Goal: Transaction & Acquisition: Purchase product/service

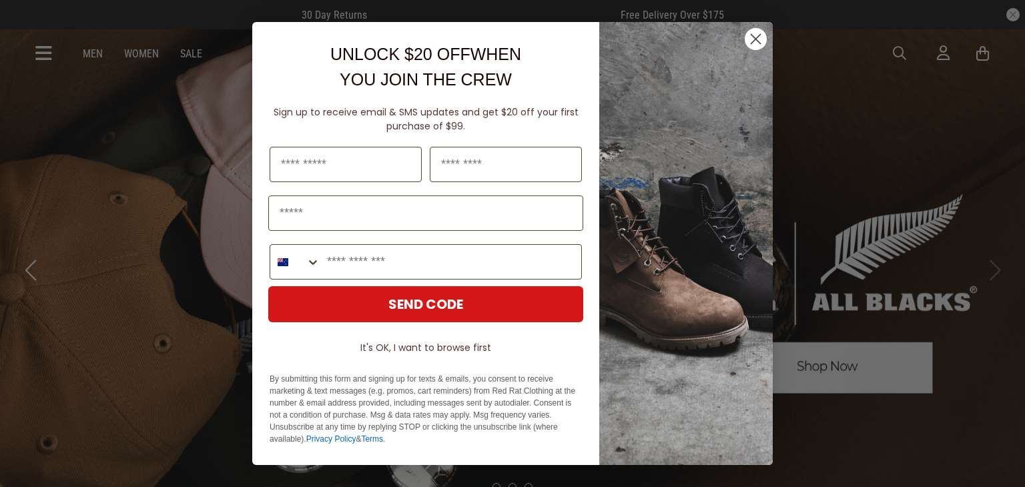
click at [752, 38] on circle "Close dialog" at bounding box center [756, 39] width 22 height 22
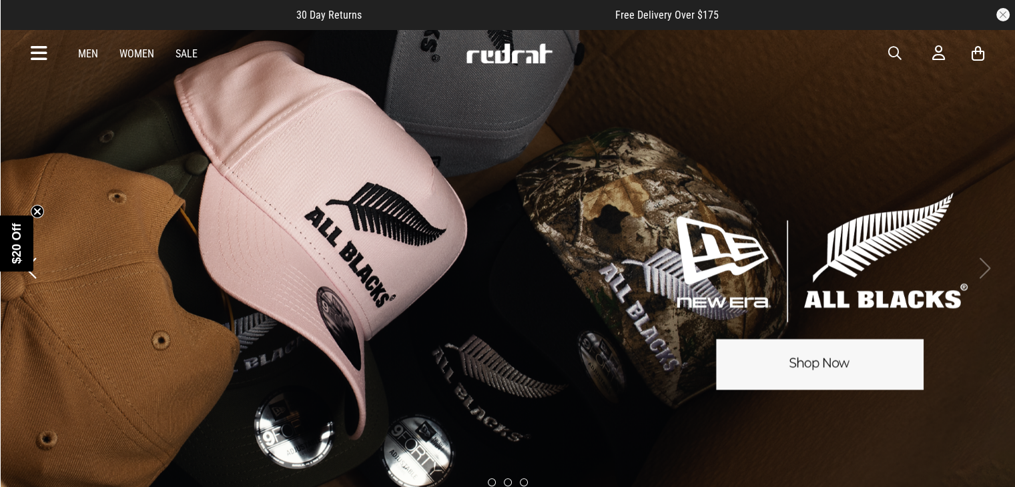
click at [33, 65] on div "Men Women Sale Sign in New Back Footwear Back Mens Back Womens Back Youth & Kid…" at bounding box center [508, 53] width 975 height 48
click at [35, 59] on icon at bounding box center [39, 54] width 17 height 22
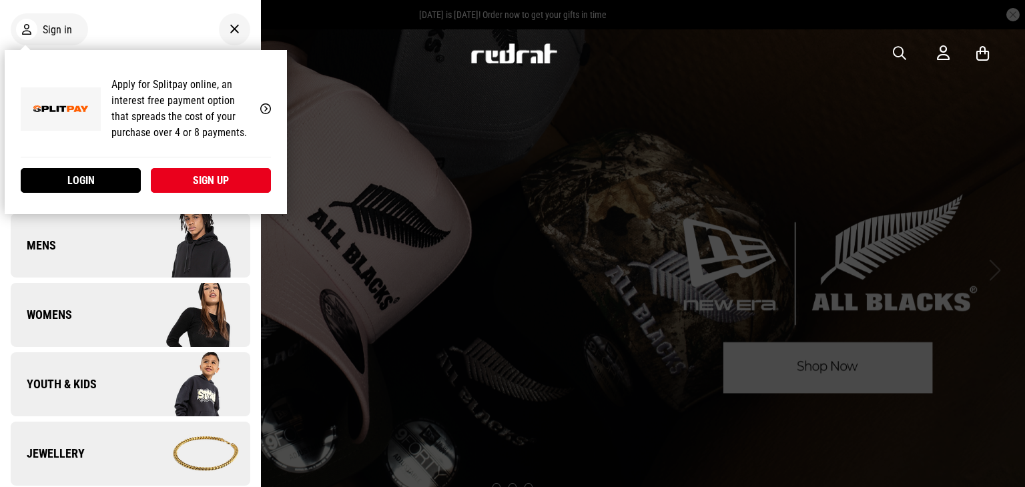
click at [59, 50] on div "My Account Apply for Splitpay online, an interest free payment option that spre…" at bounding box center [146, 132] width 282 height 164
click at [93, 176] on link "Login" at bounding box center [81, 180] width 120 height 25
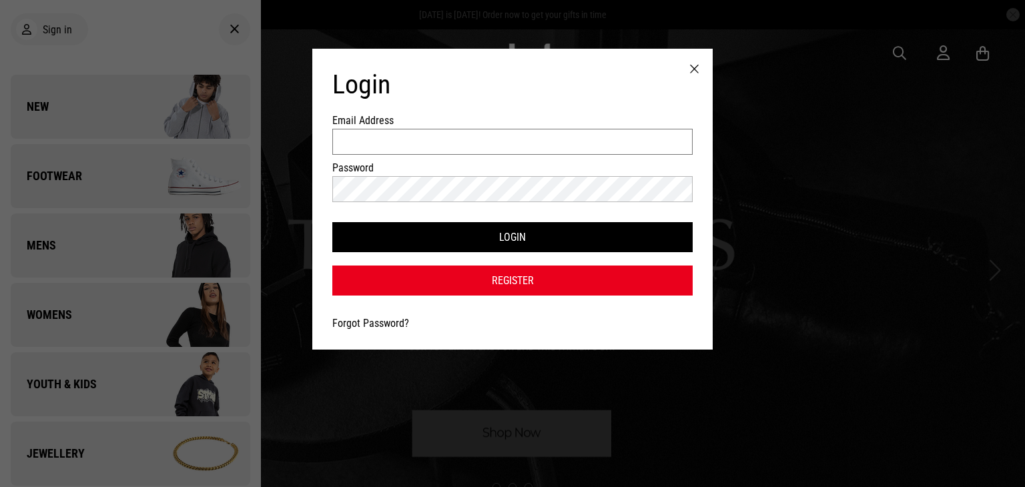
click at [413, 148] on input "Email Address" at bounding box center [512, 142] width 360 height 26
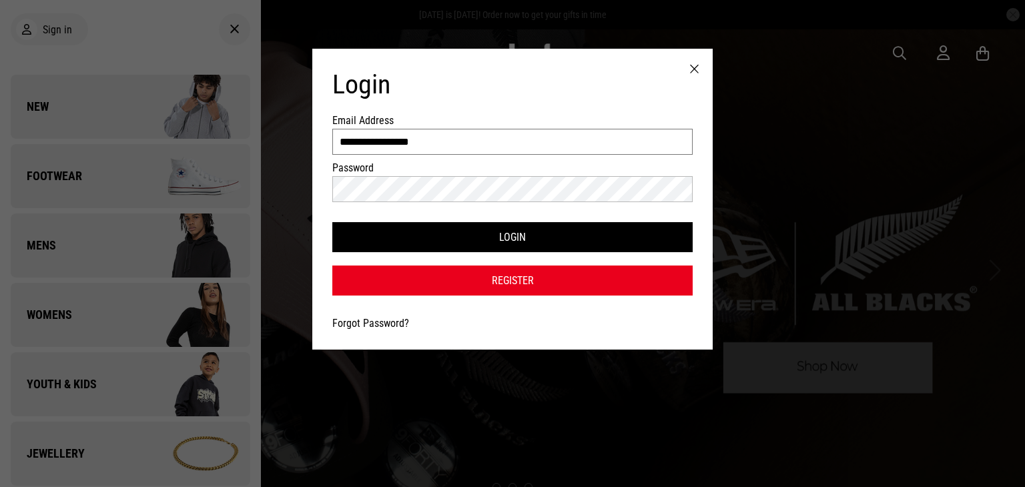
type input "**********"
click at [332, 222] on button "Login" at bounding box center [512, 237] width 360 height 30
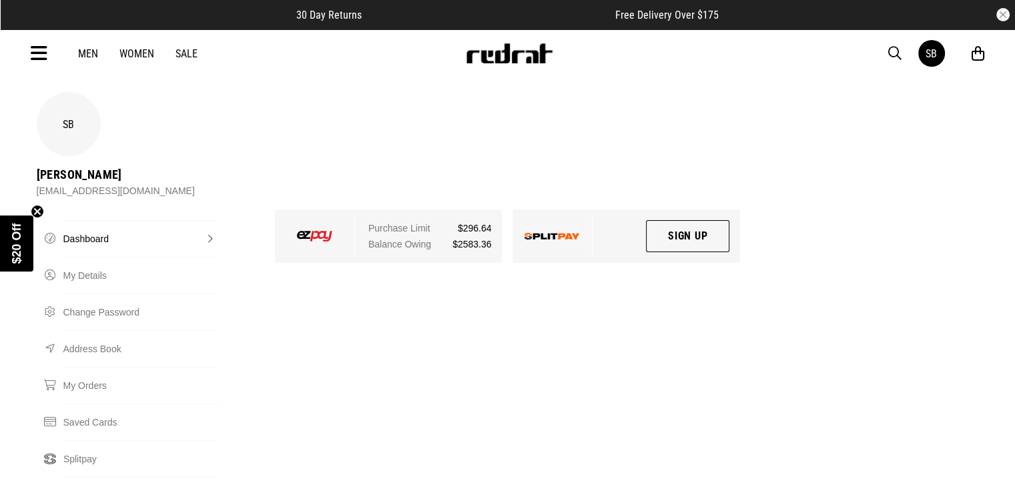
click at [27, 57] on div "Men Women Sale SB Hi, Santana New Back Footwear Back Mens Back Womens Back Yout…" at bounding box center [508, 53] width 975 height 48
click at [40, 50] on icon at bounding box center [39, 54] width 17 height 22
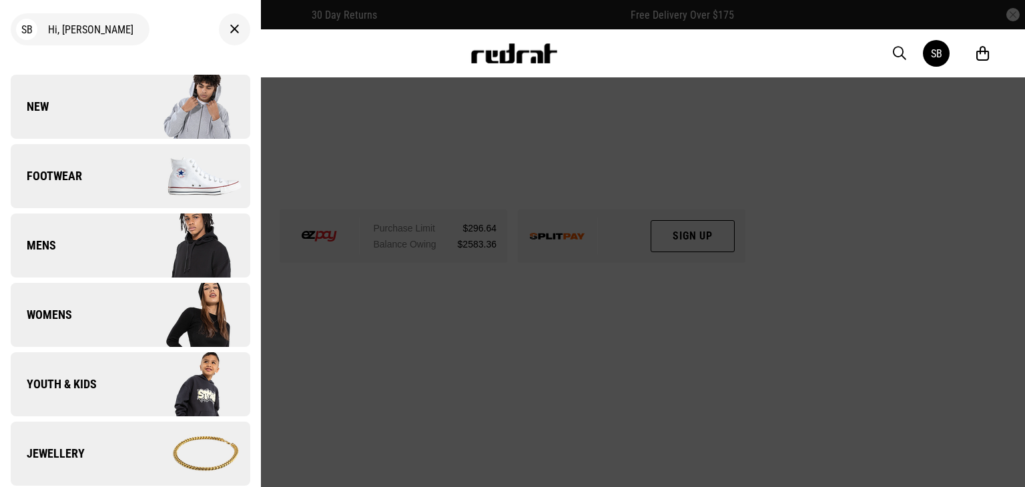
click at [69, 198] on link "Footwear" at bounding box center [131, 176] width 240 height 64
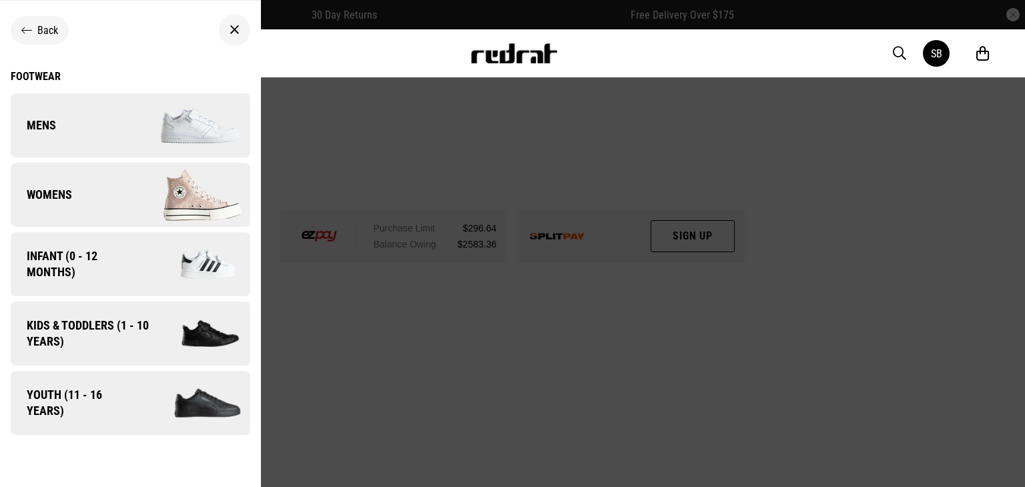
click at [48, 77] on div "Footwear" at bounding box center [131, 76] width 240 height 13
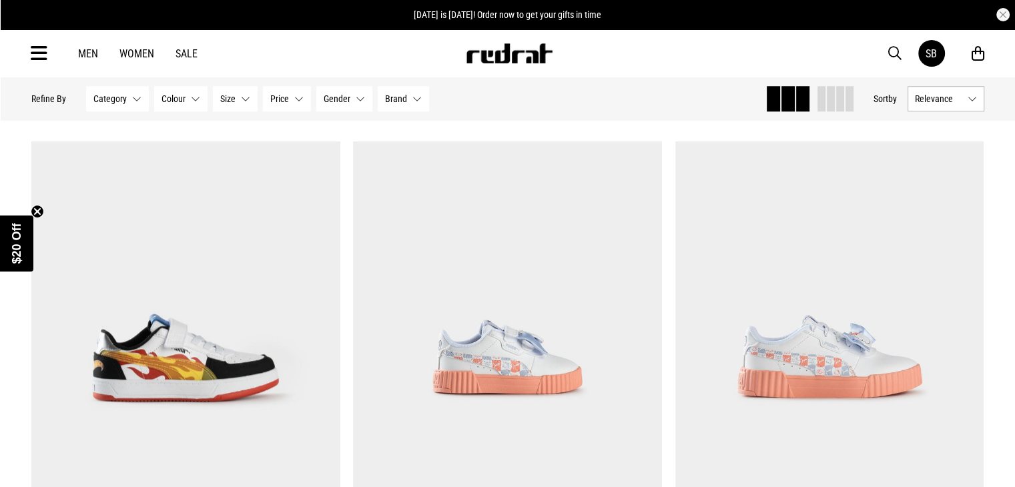
drag, startPoint x: 339, startPoint y: 362, endPoint x: 351, endPoint y: 268, distance: 95.6
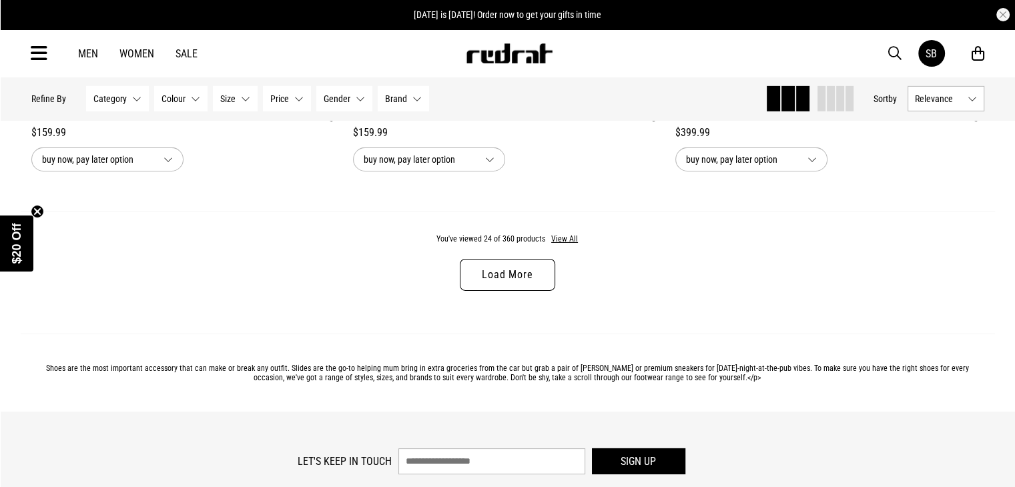
scroll to position [4278, 0]
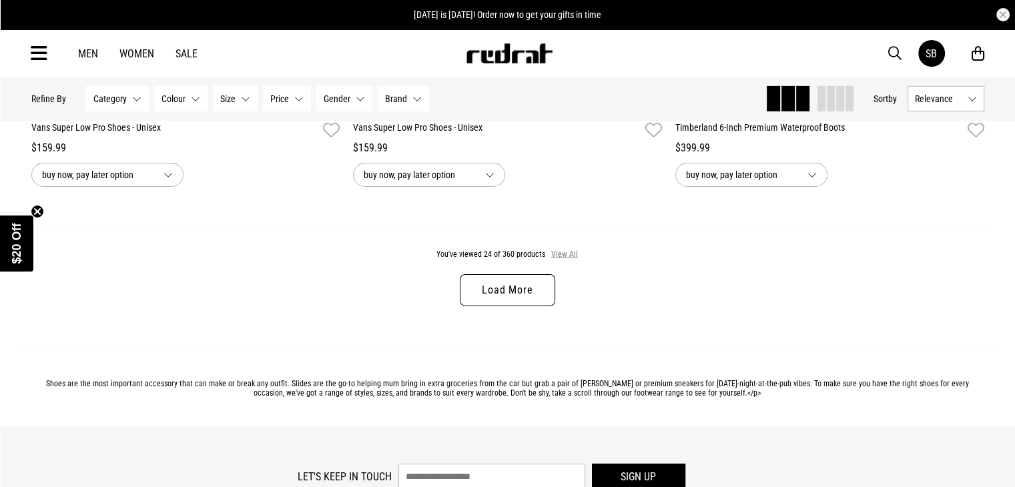
click at [559, 260] on button "View All" at bounding box center [565, 255] width 28 height 12
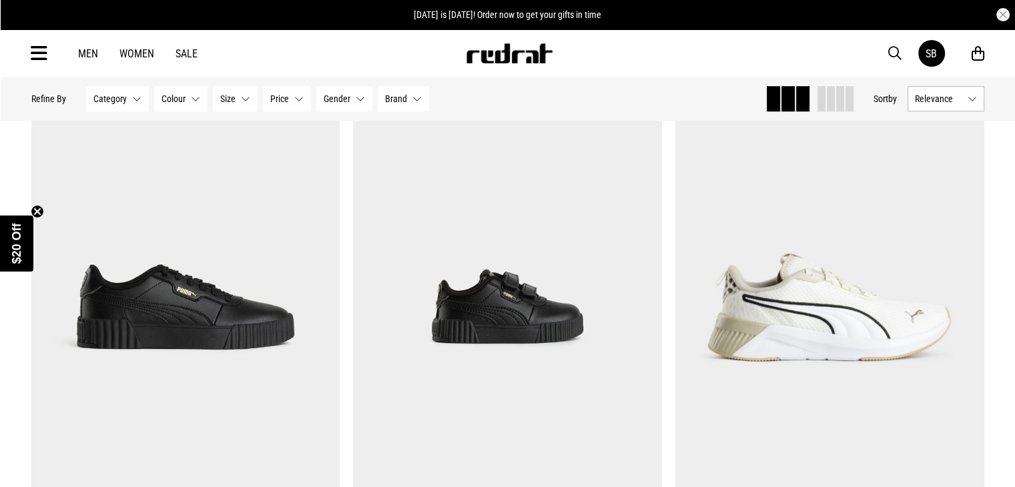
scroll to position [5998, 0]
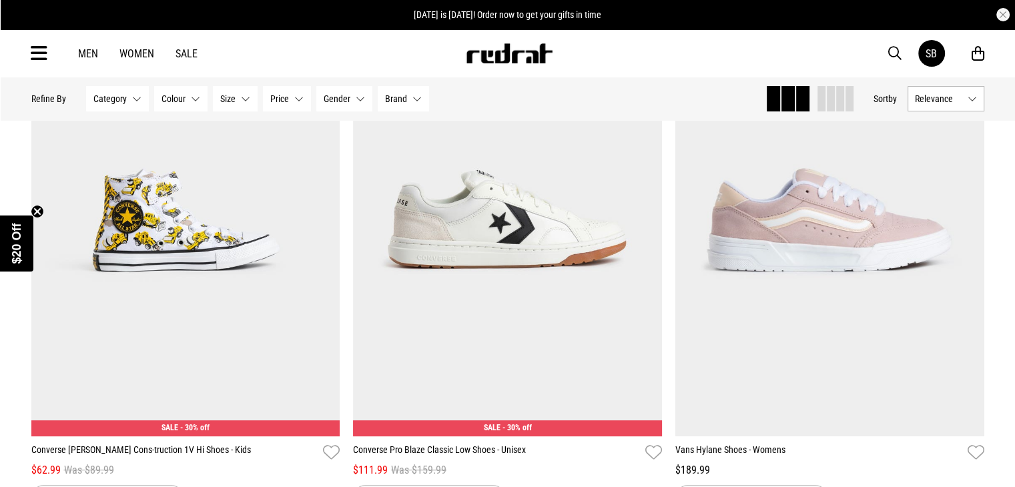
scroll to position [10302, 0]
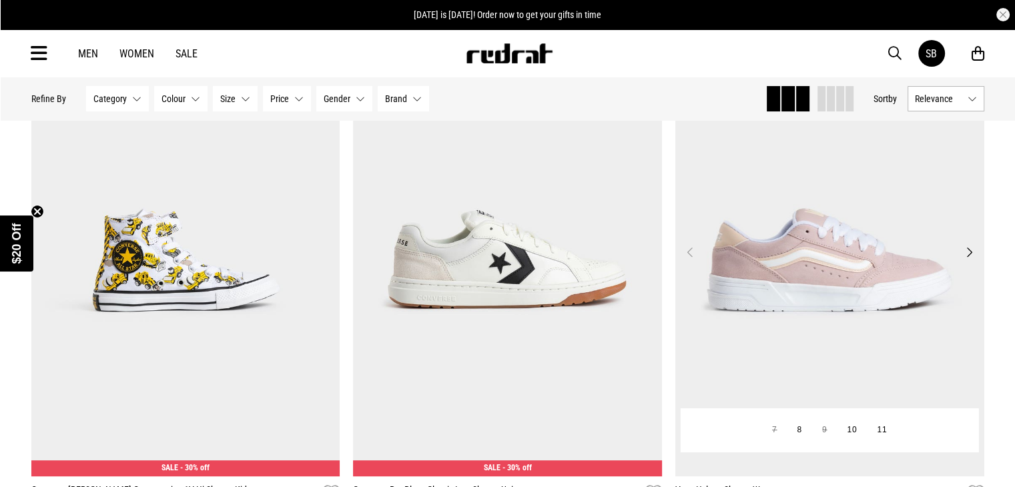
click at [972, 260] on button "Next" at bounding box center [969, 252] width 17 height 16
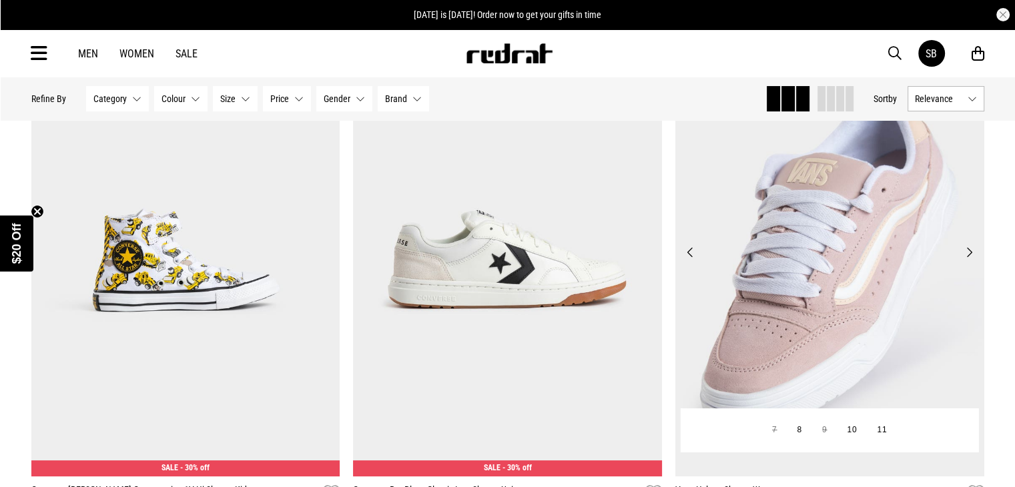
click at [972, 260] on button "Next" at bounding box center [969, 252] width 17 height 16
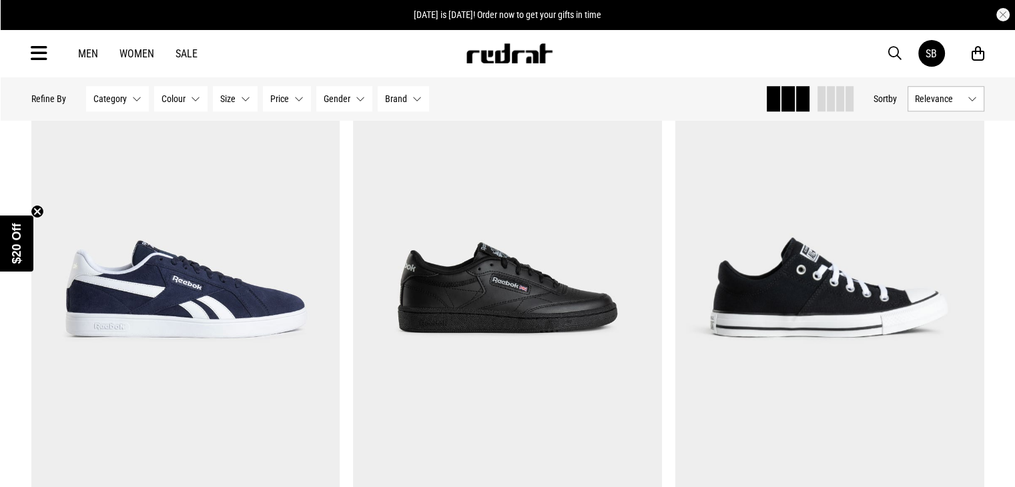
scroll to position [11358, 0]
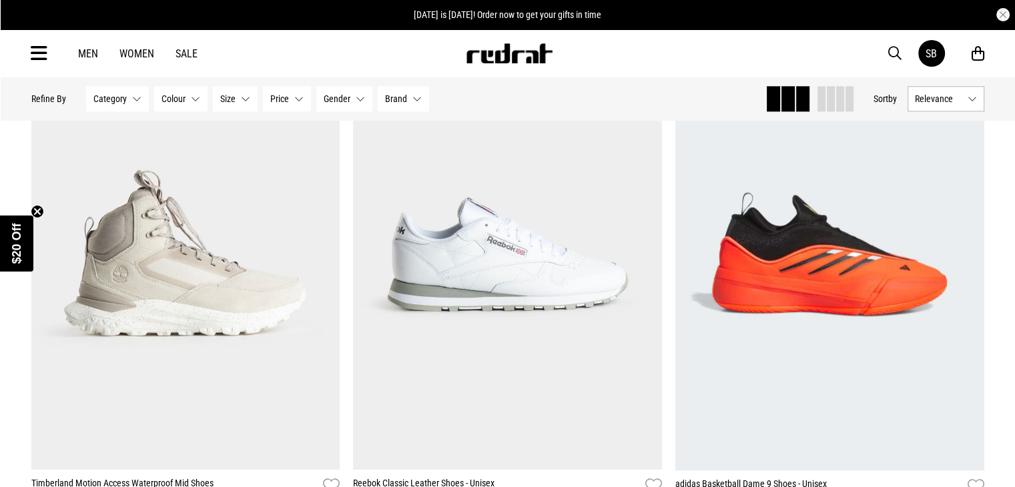
scroll to position [16694, 0]
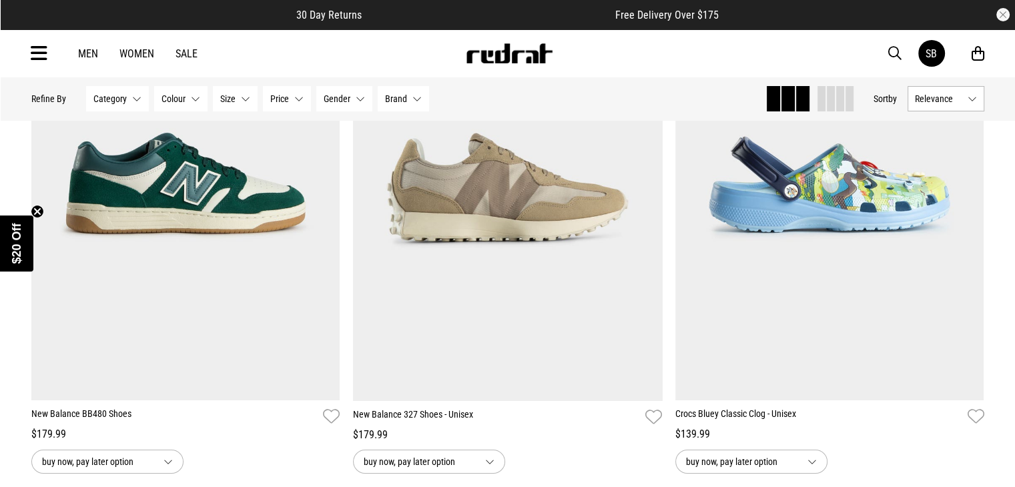
scroll to position [25279, 0]
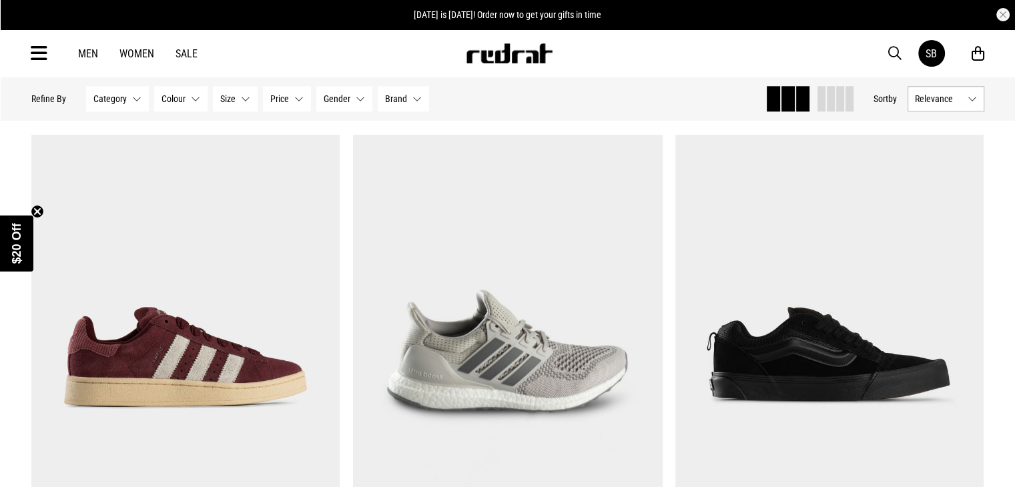
scroll to position [26709, 0]
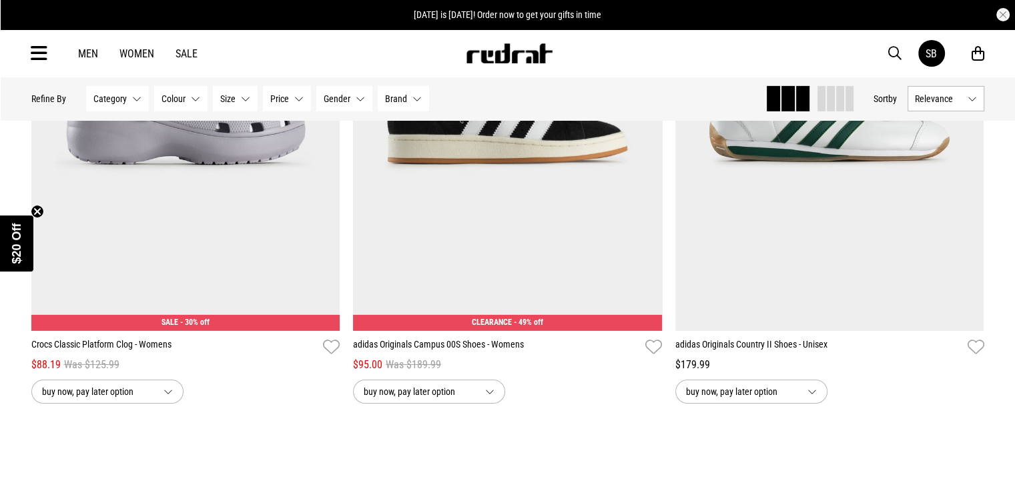
scroll to position [29481, 0]
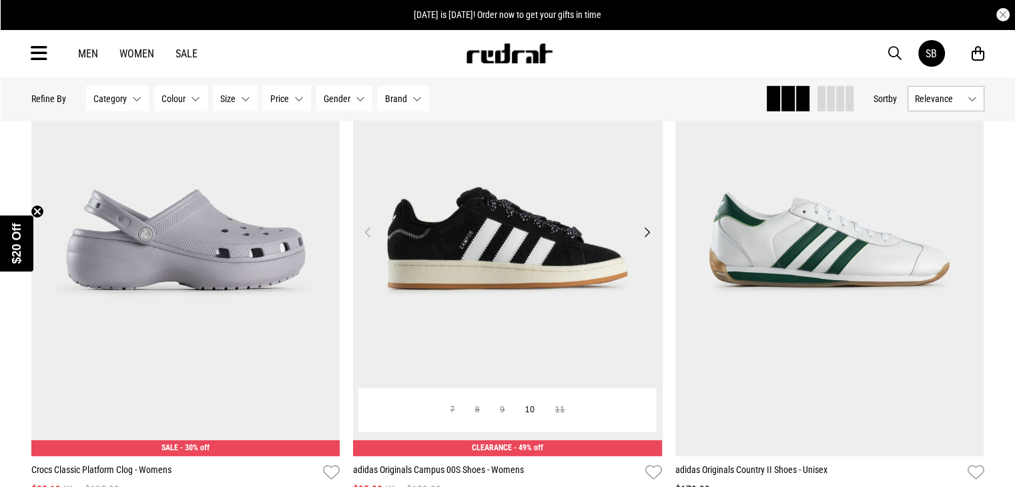
click at [646, 240] on button "Next" at bounding box center [647, 232] width 17 height 16
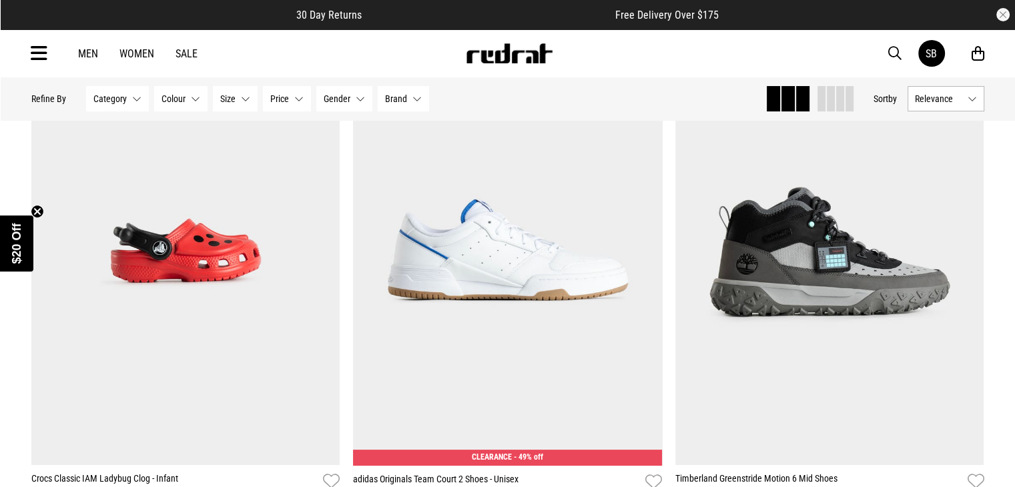
scroll to position [30565, 0]
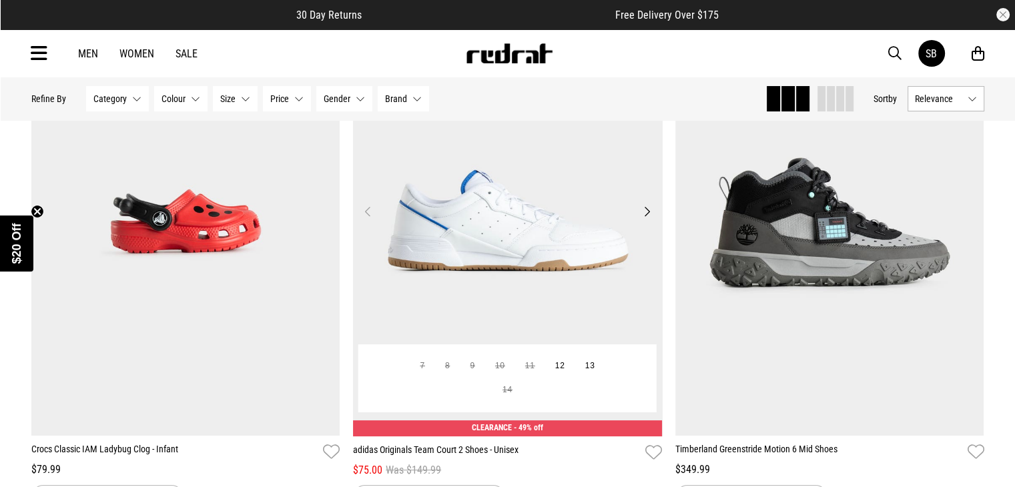
click at [650, 220] on button "Next" at bounding box center [647, 212] width 17 height 16
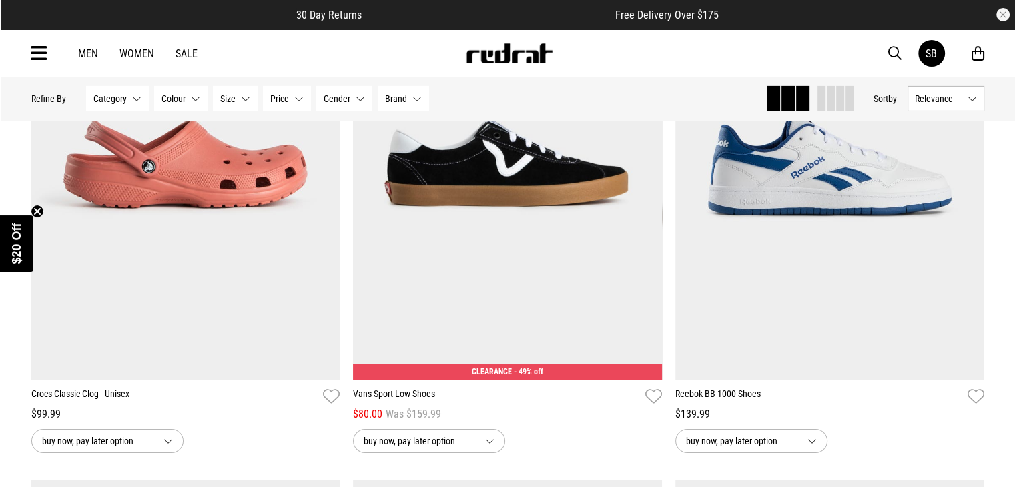
scroll to position [34880, 0]
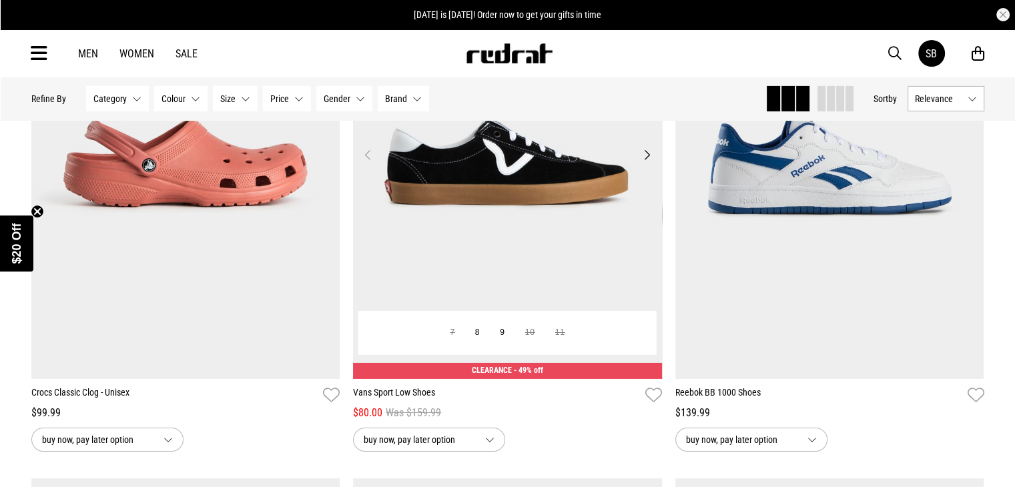
click at [650, 163] on button "Next" at bounding box center [647, 155] width 17 height 16
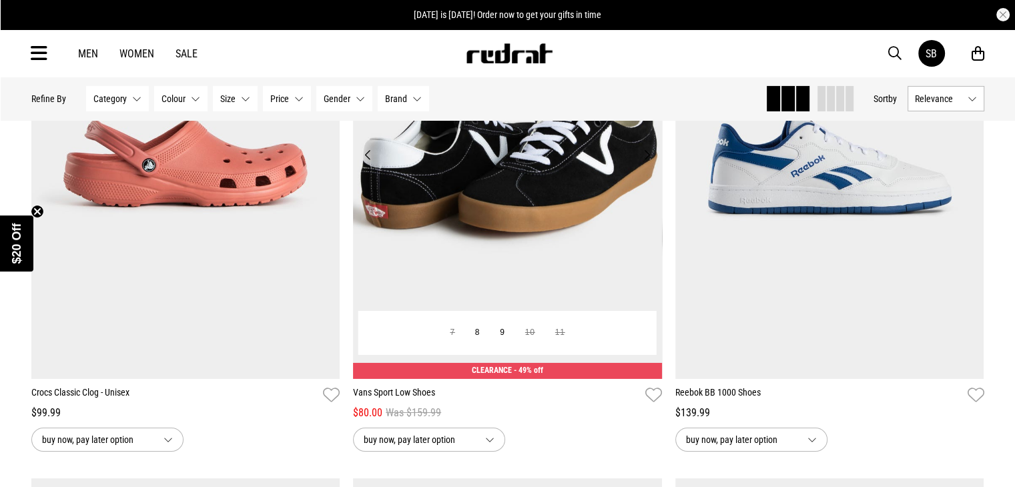
click at [650, 163] on button "Next" at bounding box center [647, 155] width 17 height 16
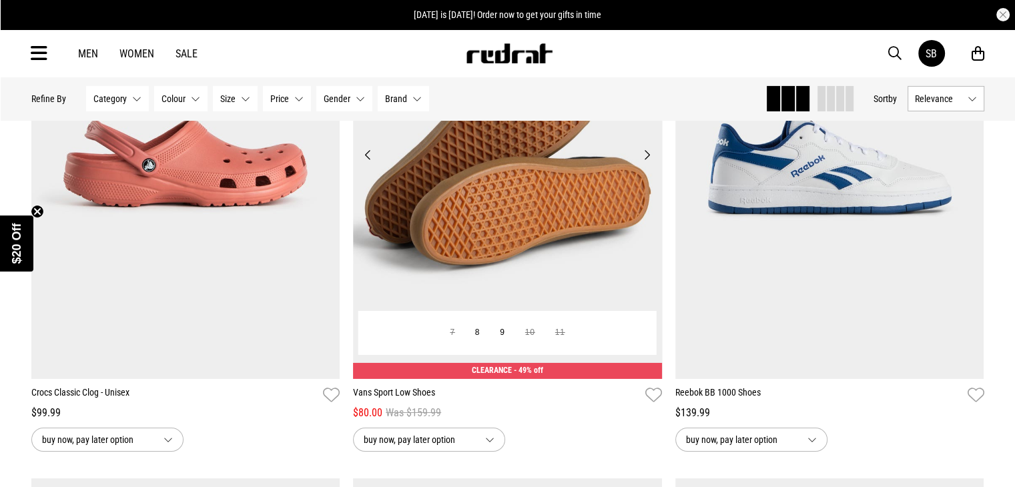
click at [650, 163] on button "Next" at bounding box center [647, 155] width 17 height 16
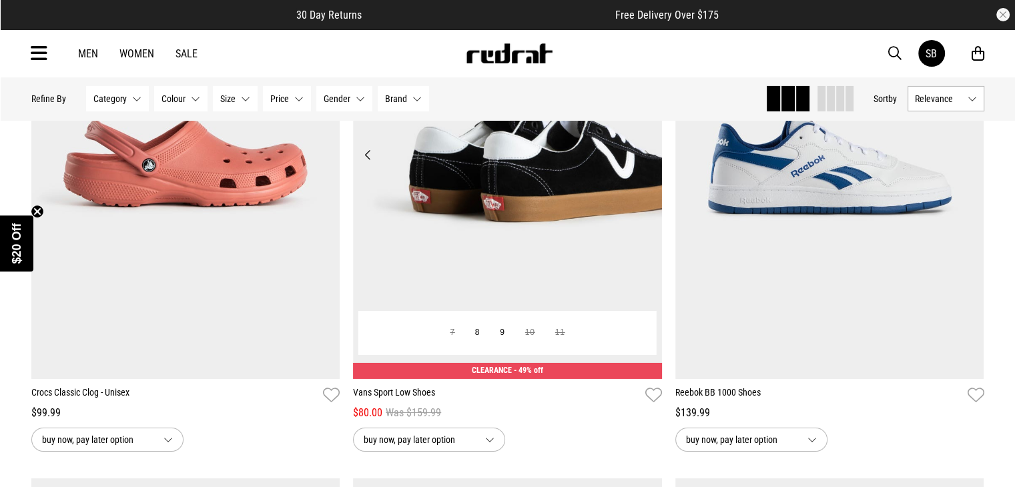
click at [650, 163] on button "Next" at bounding box center [647, 155] width 17 height 16
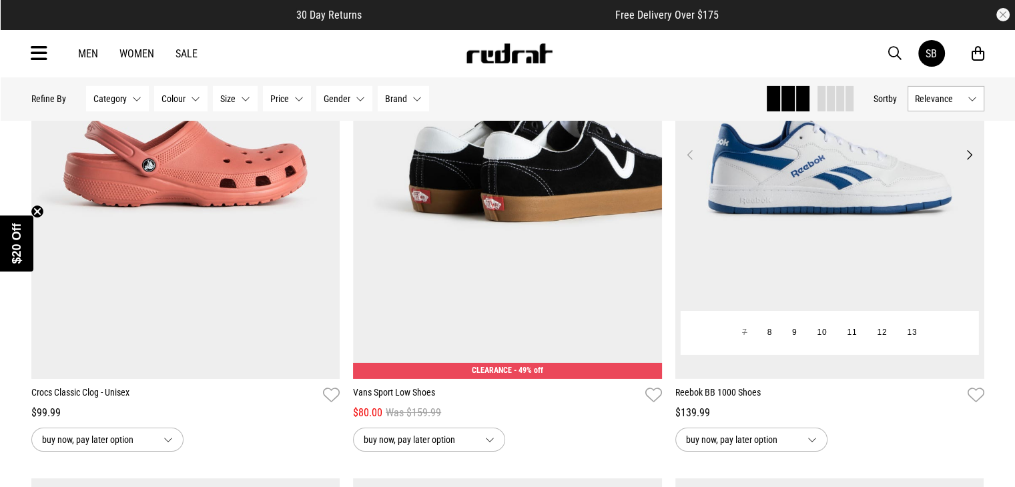
click at [974, 163] on button "Next" at bounding box center [969, 155] width 17 height 16
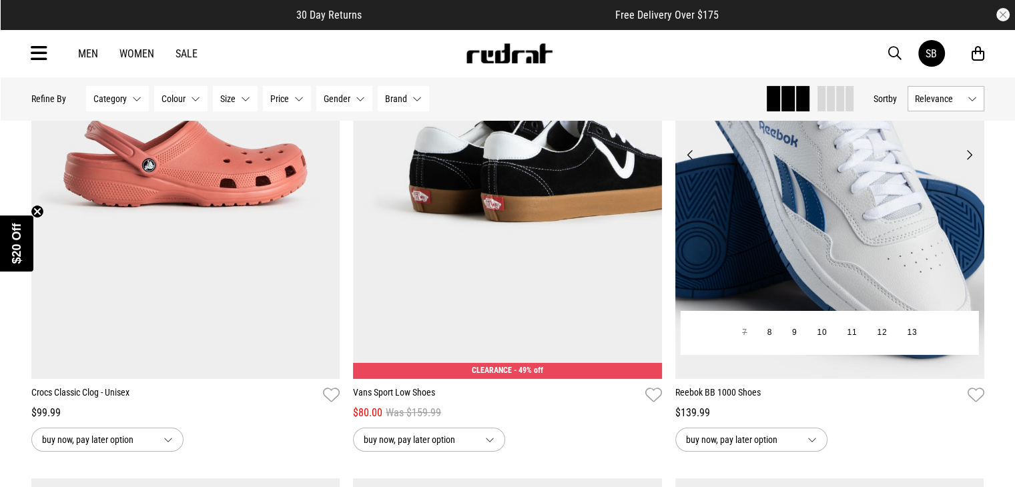
click at [974, 163] on button "Next" at bounding box center [969, 155] width 17 height 16
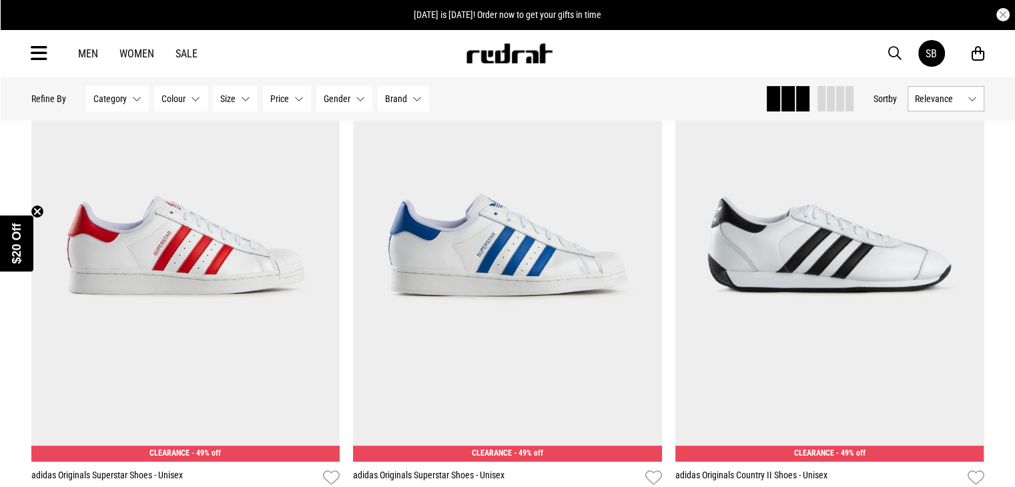
scroll to position [35860, 0]
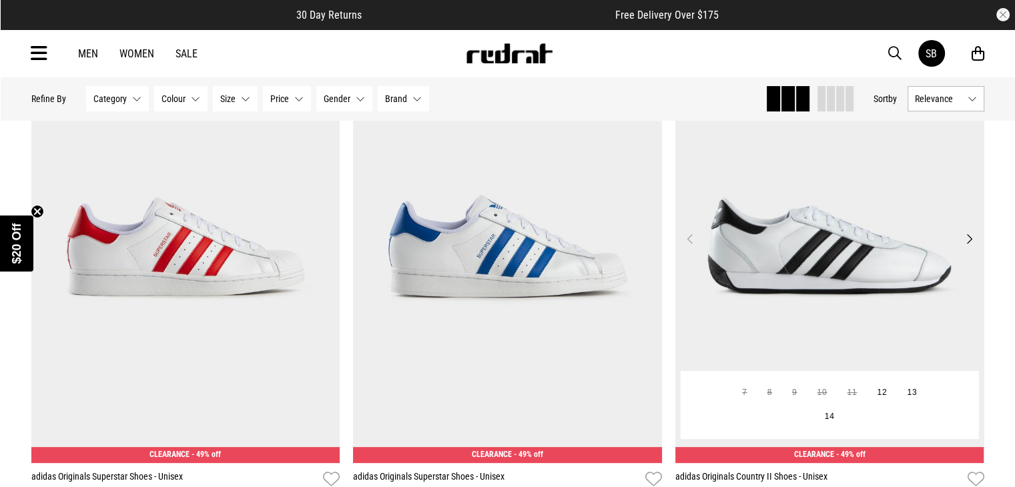
click at [971, 247] on button "Next" at bounding box center [969, 239] width 17 height 16
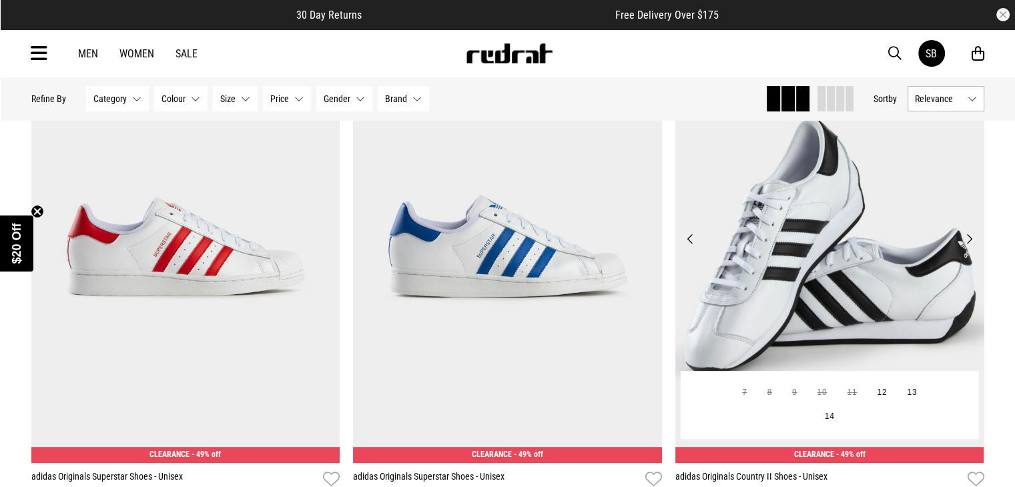
click at [971, 247] on button "Next" at bounding box center [969, 239] width 17 height 16
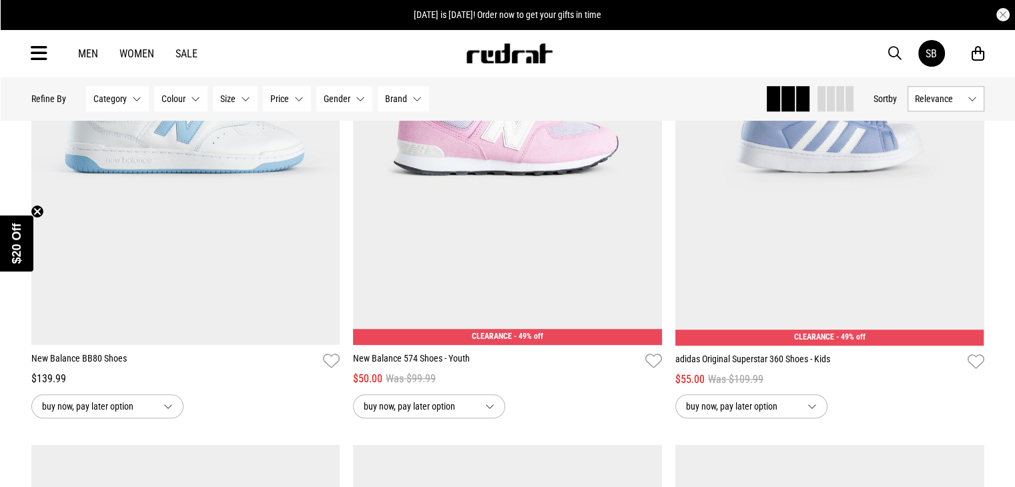
scroll to position [36488, 0]
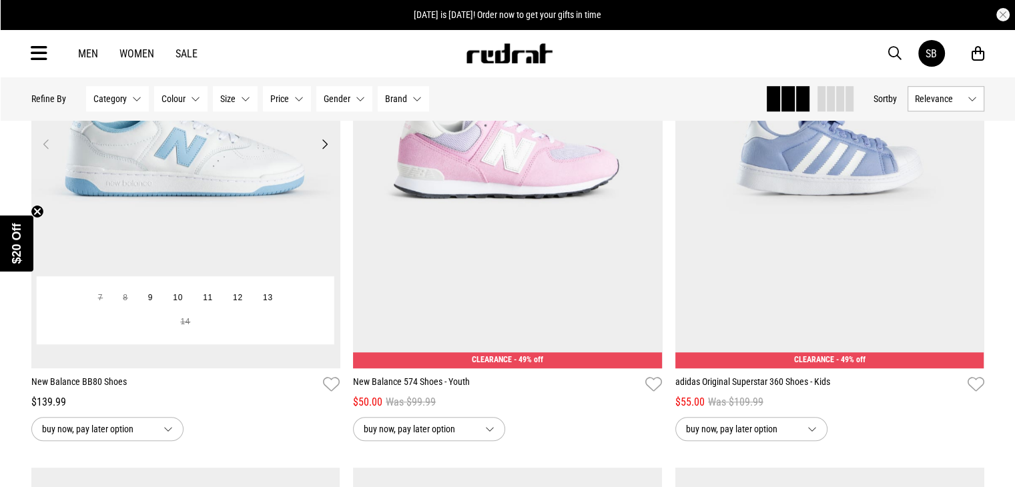
click at [326, 152] on button "Next" at bounding box center [324, 144] width 17 height 16
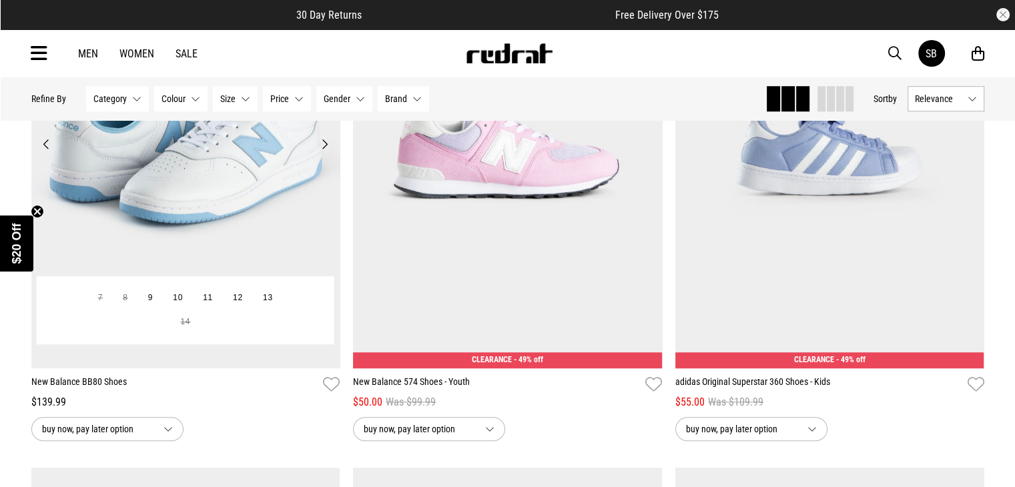
click at [326, 152] on button "Next" at bounding box center [324, 144] width 17 height 16
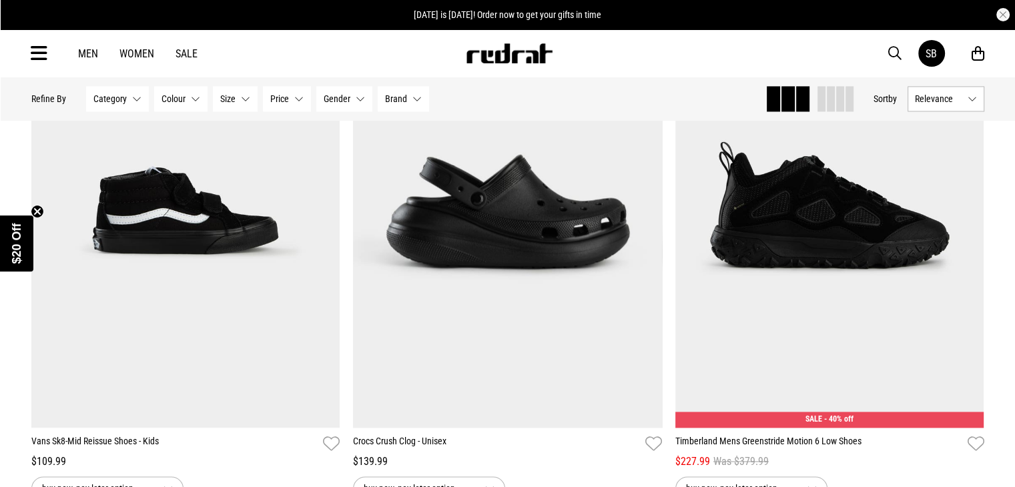
scroll to position [37492, 0]
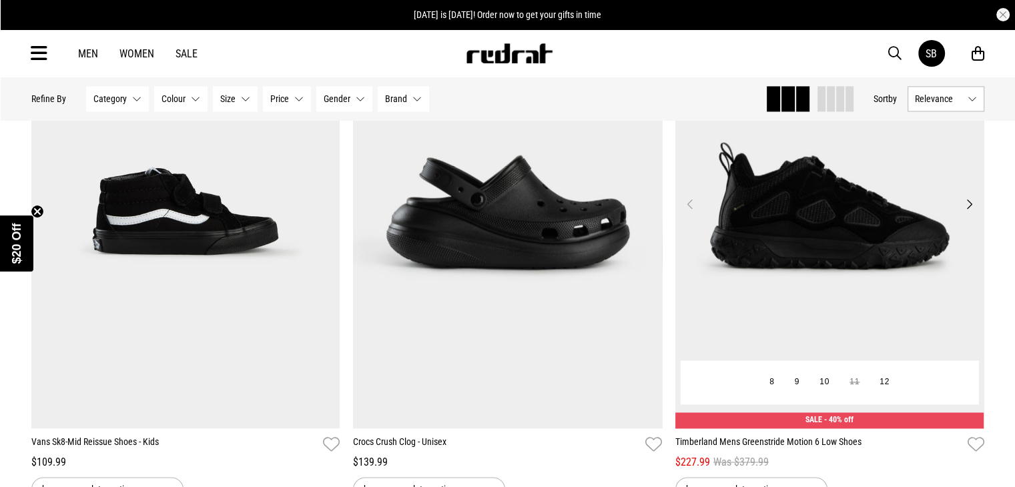
click at [972, 212] on button "Next" at bounding box center [969, 204] width 17 height 16
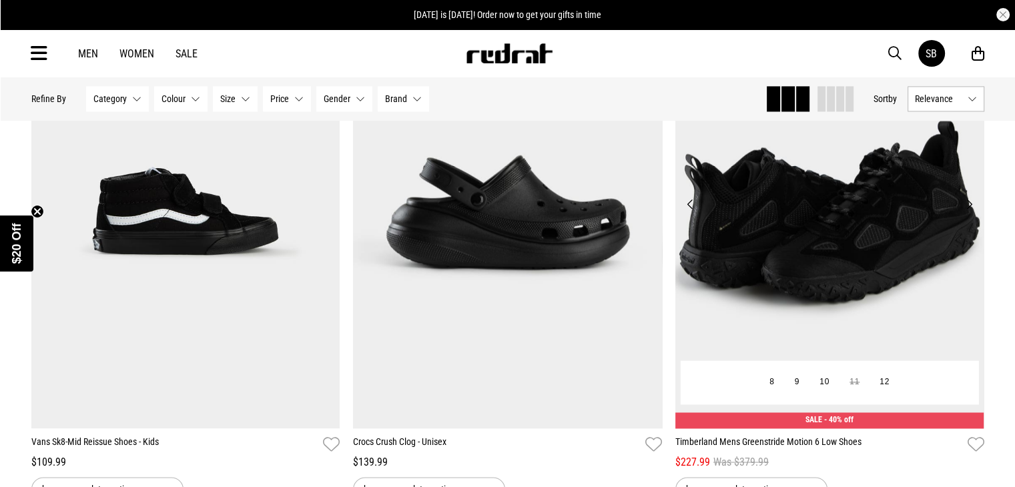
click at [972, 212] on button "Next" at bounding box center [969, 204] width 17 height 16
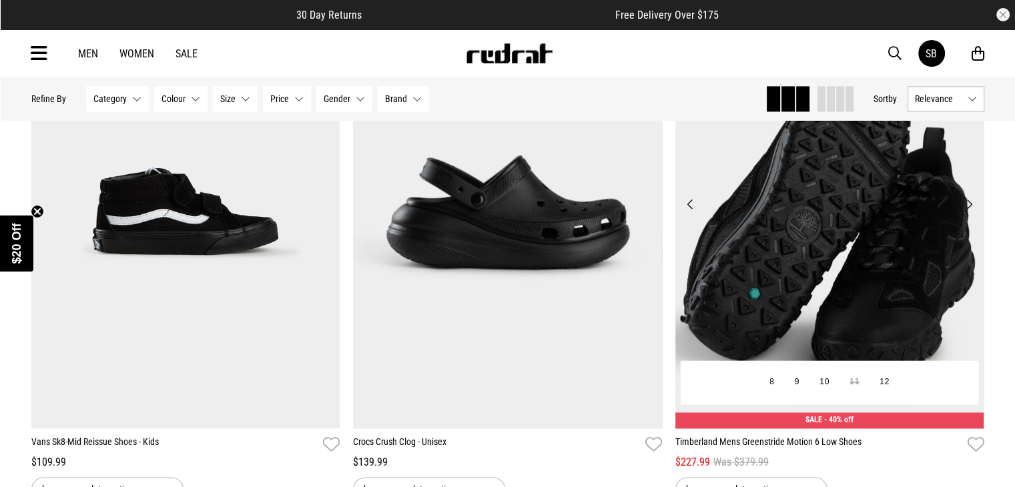
click at [972, 212] on button "Next" at bounding box center [969, 204] width 17 height 16
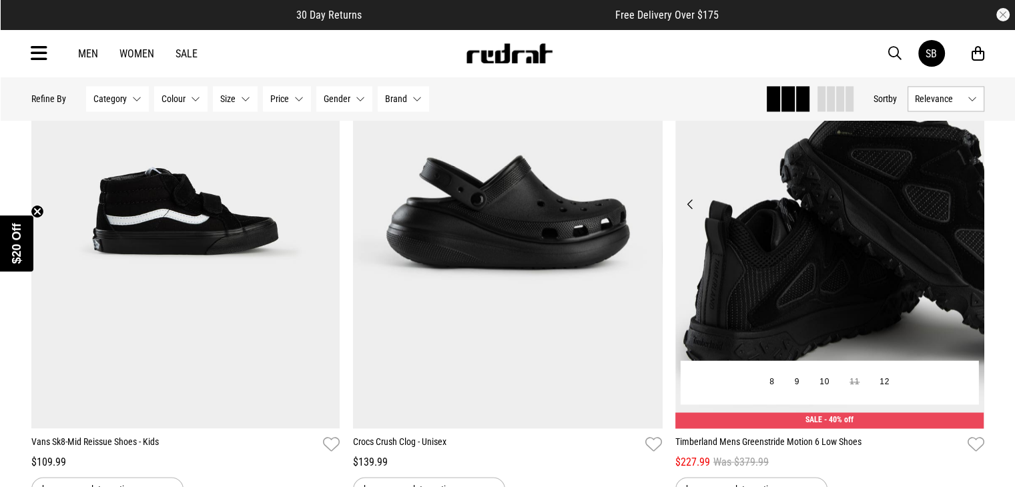
click at [972, 212] on button "Next" at bounding box center [969, 204] width 17 height 16
click at [885, 249] on img at bounding box center [830, 212] width 309 height 433
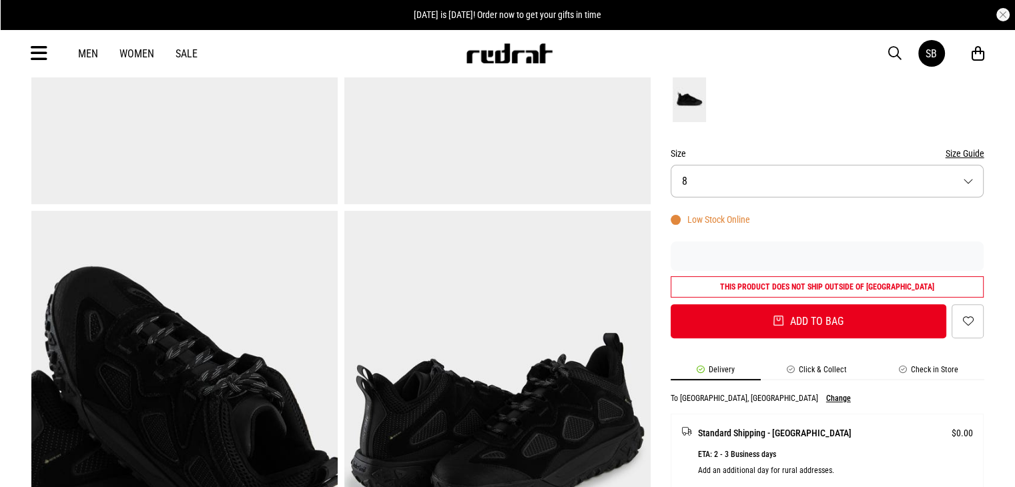
scroll to position [282, 0]
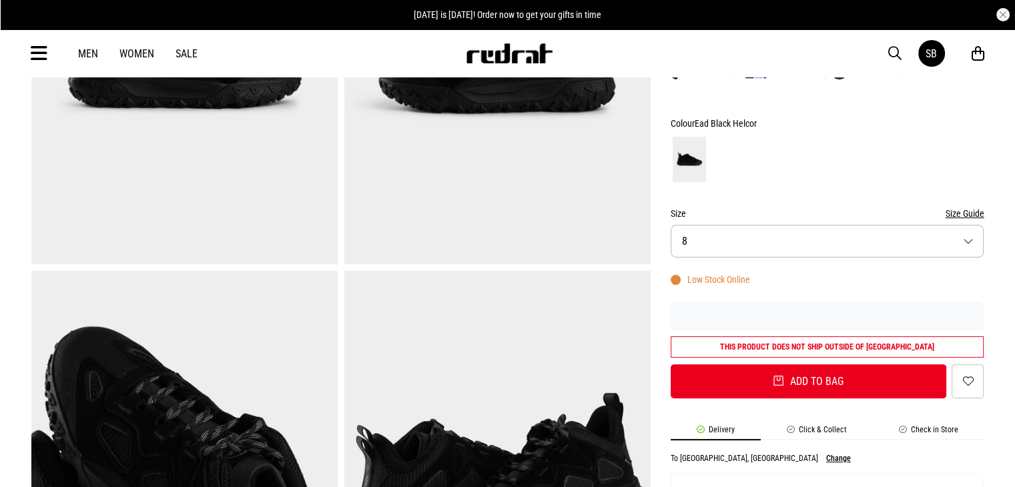
click at [729, 238] on button "Size 8" at bounding box center [828, 241] width 314 height 33
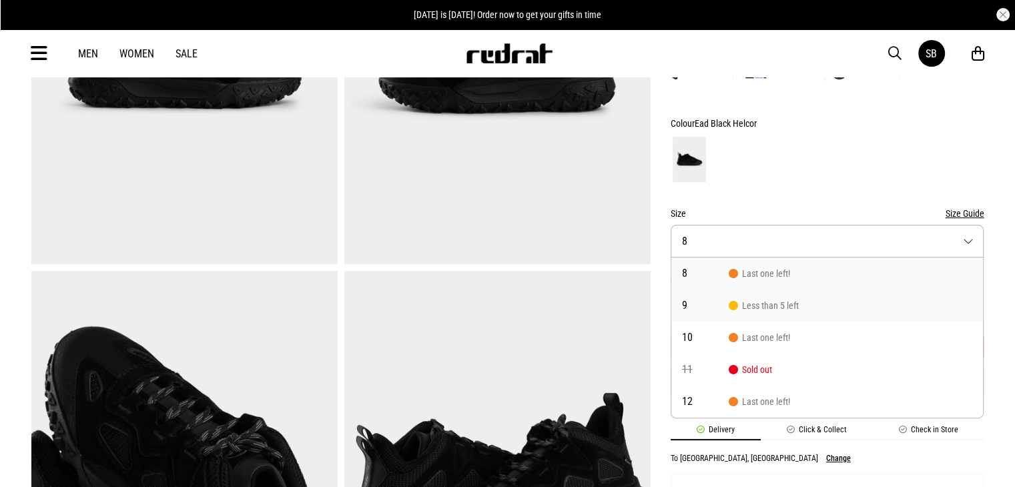
click at [745, 302] on span "Less than 5 left" at bounding box center [764, 305] width 70 height 11
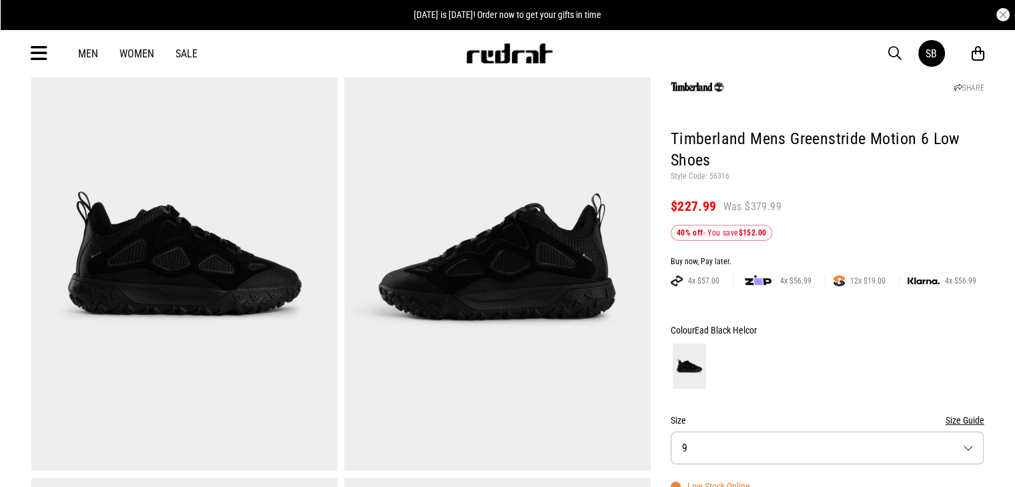
scroll to position [76, 0]
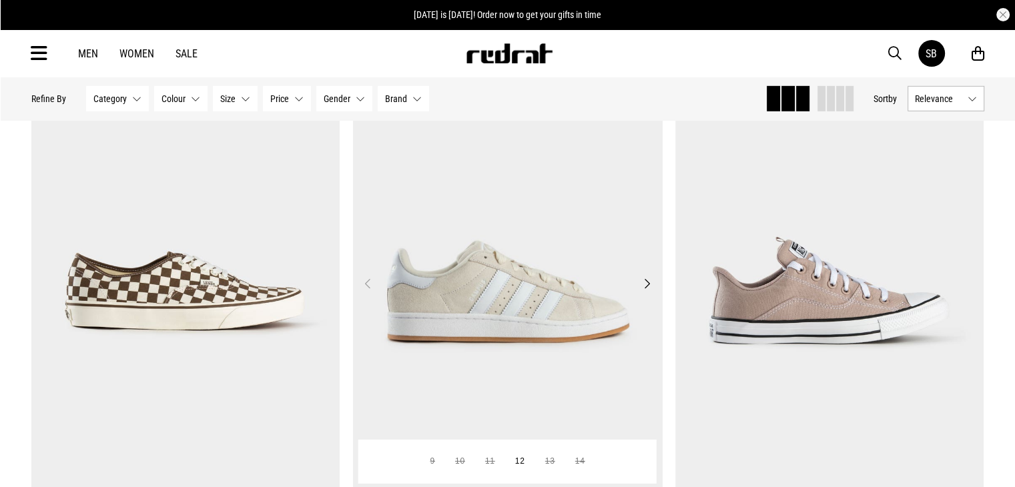
click at [642, 284] on button "Next" at bounding box center [647, 284] width 17 height 16
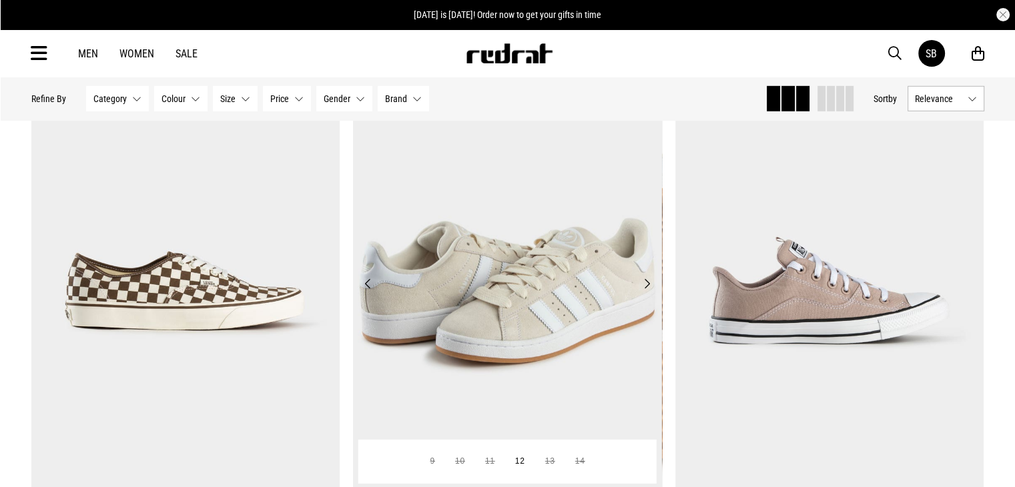
click at [642, 284] on button "Next" at bounding box center [647, 284] width 17 height 16
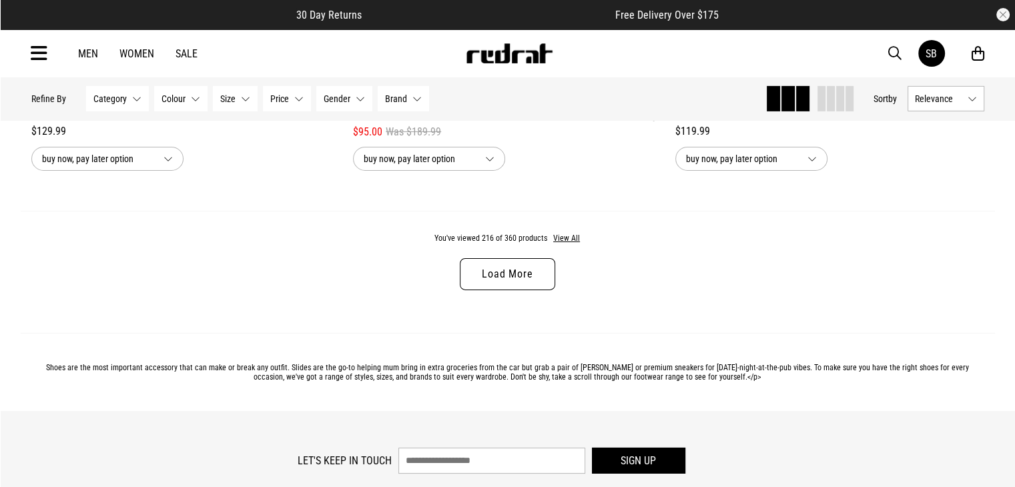
scroll to position [4372, 0]
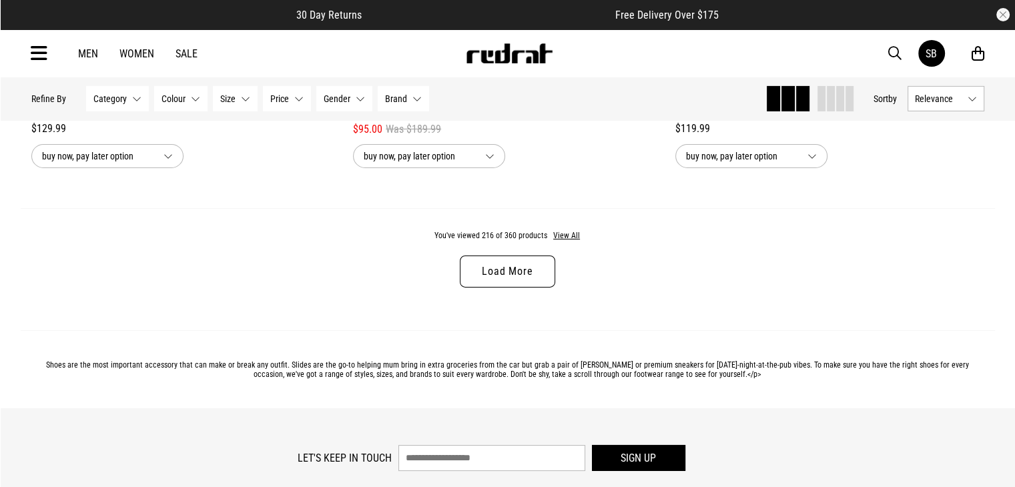
click at [534, 280] on link "Load More" at bounding box center [507, 272] width 95 height 32
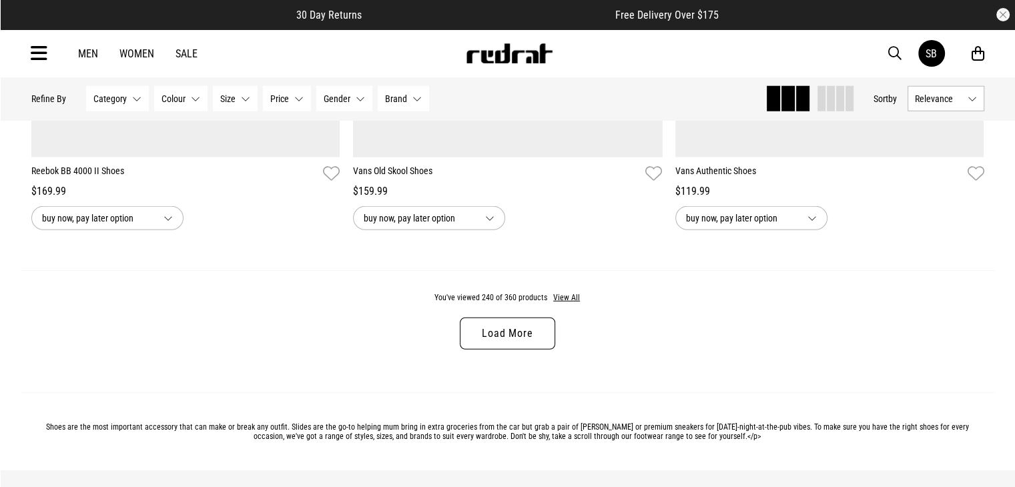
scroll to position [8577, 0]
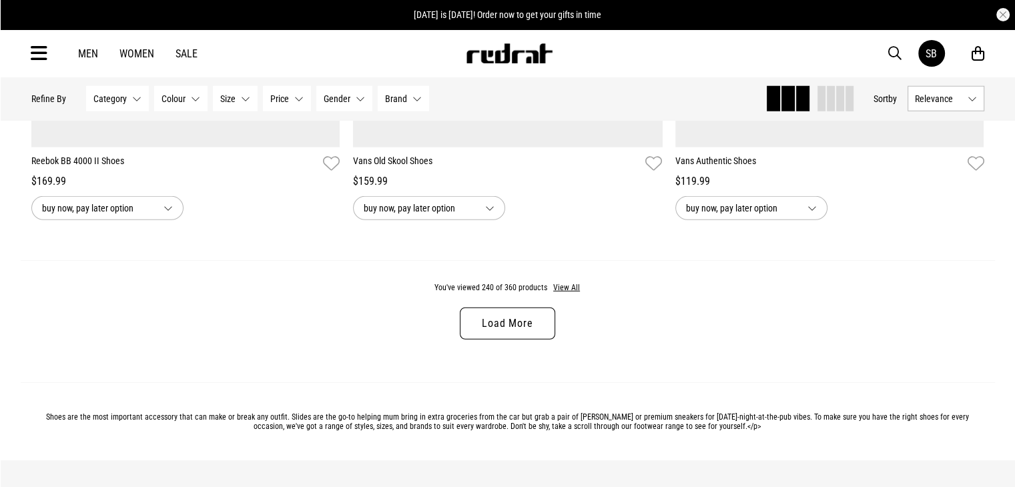
click at [536, 334] on link "Load More" at bounding box center [507, 324] width 95 height 32
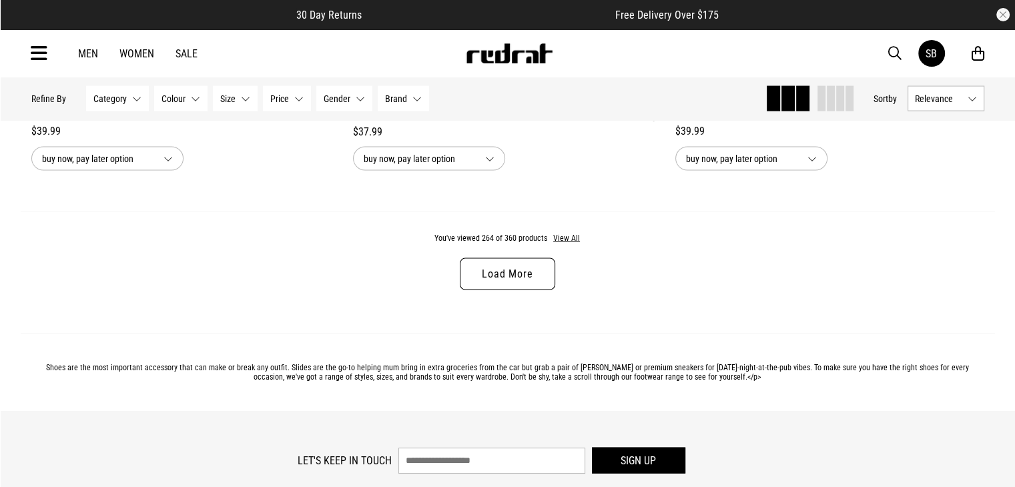
scroll to position [12884, 0]
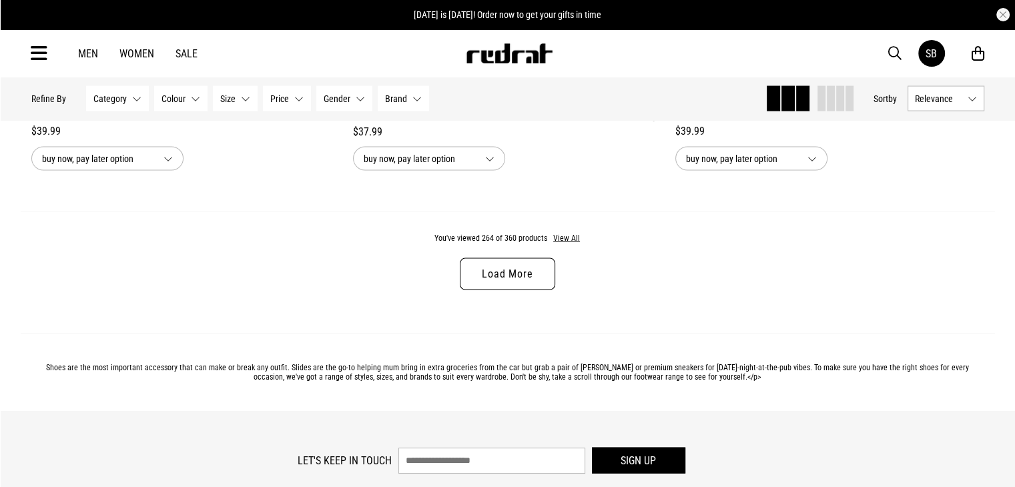
click at [523, 290] on link "Load More" at bounding box center [507, 274] width 95 height 32
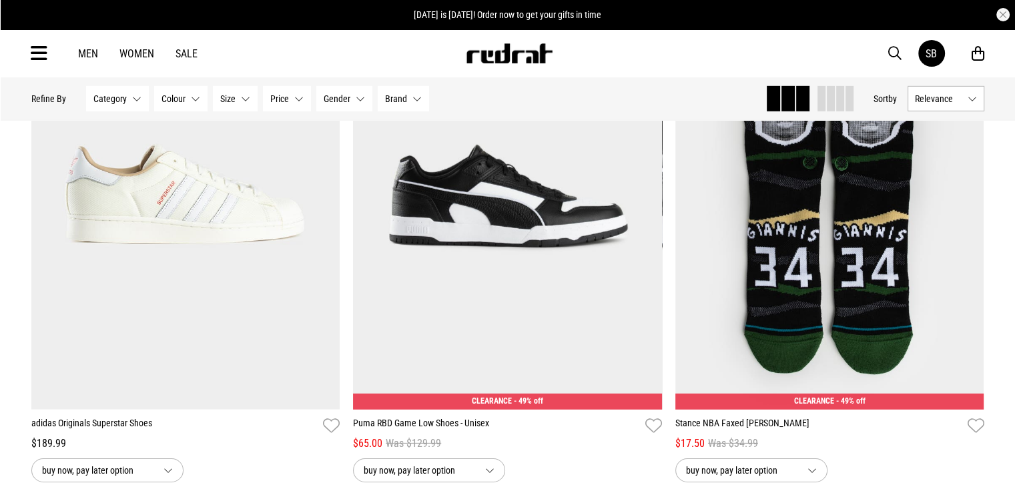
scroll to position [14169, 0]
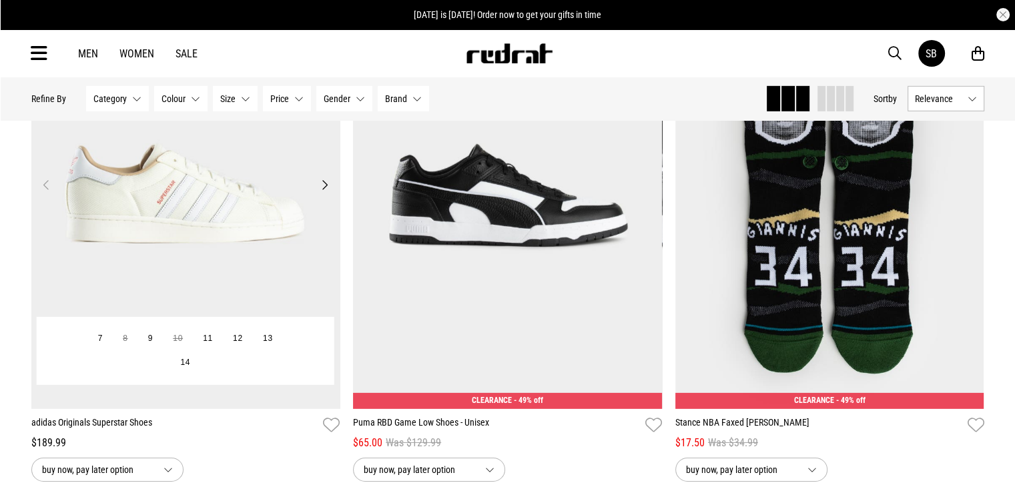
click at [323, 193] on button "Next" at bounding box center [324, 185] width 17 height 16
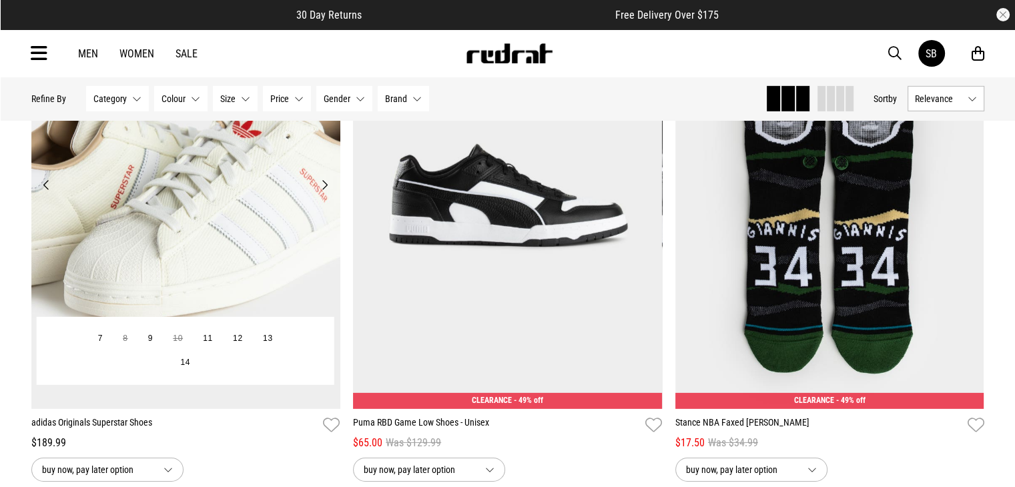
click at [323, 193] on button "Next" at bounding box center [324, 185] width 17 height 16
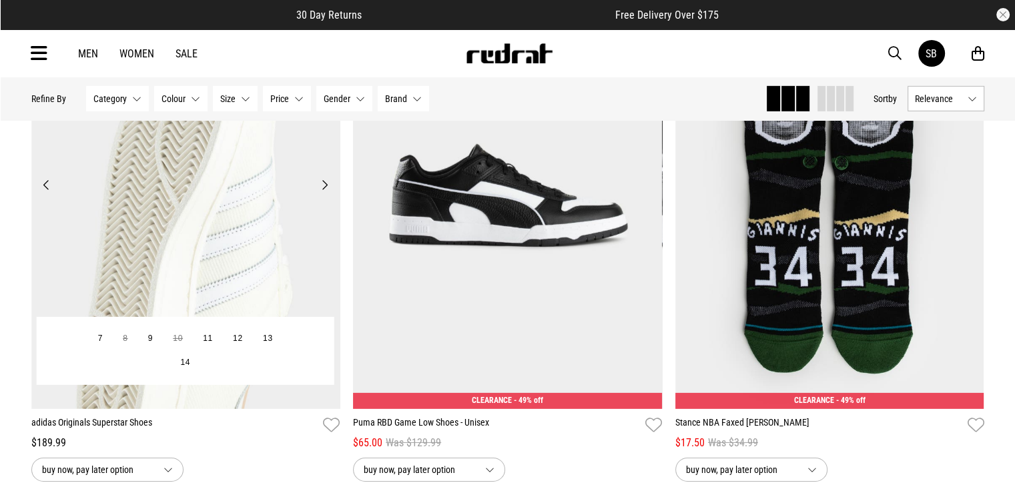
click at [323, 193] on button "Next" at bounding box center [324, 185] width 17 height 16
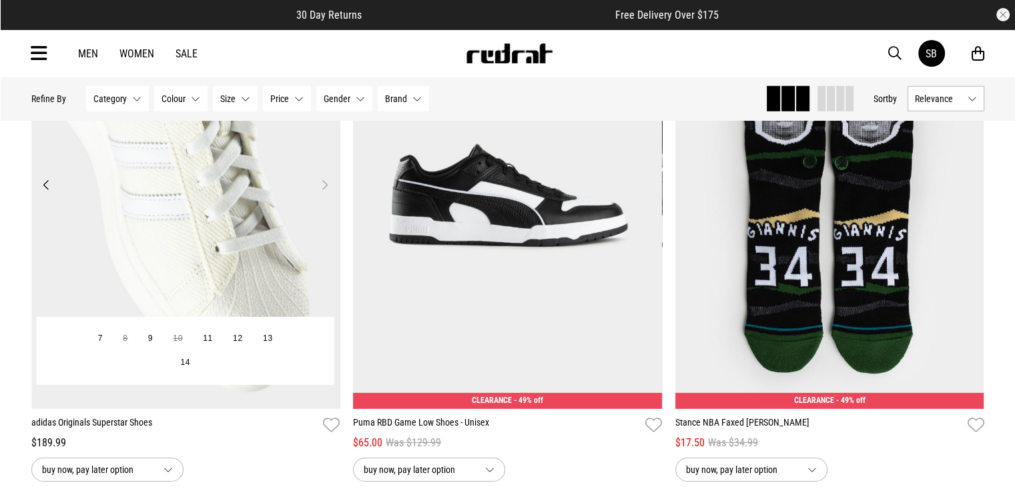
click at [323, 193] on button "Next" at bounding box center [324, 185] width 17 height 16
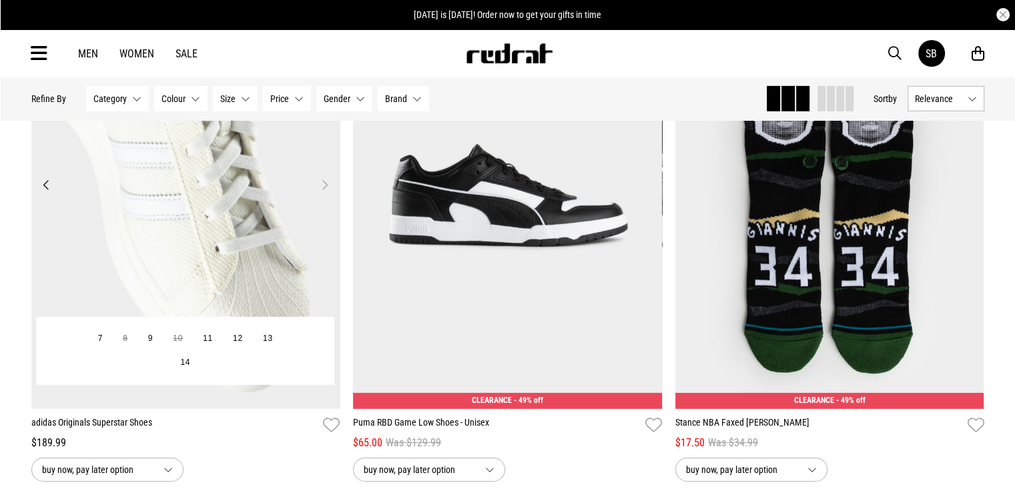
click at [45, 193] on button "Previous" at bounding box center [46, 185] width 17 height 16
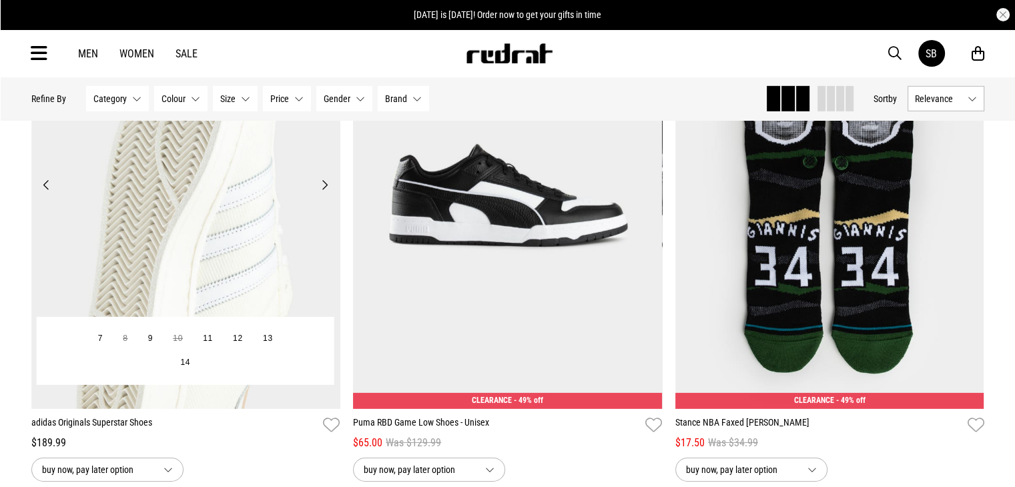
click at [45, 193] on button "Previous" at bounding box center [46, 185] width 17 height 16
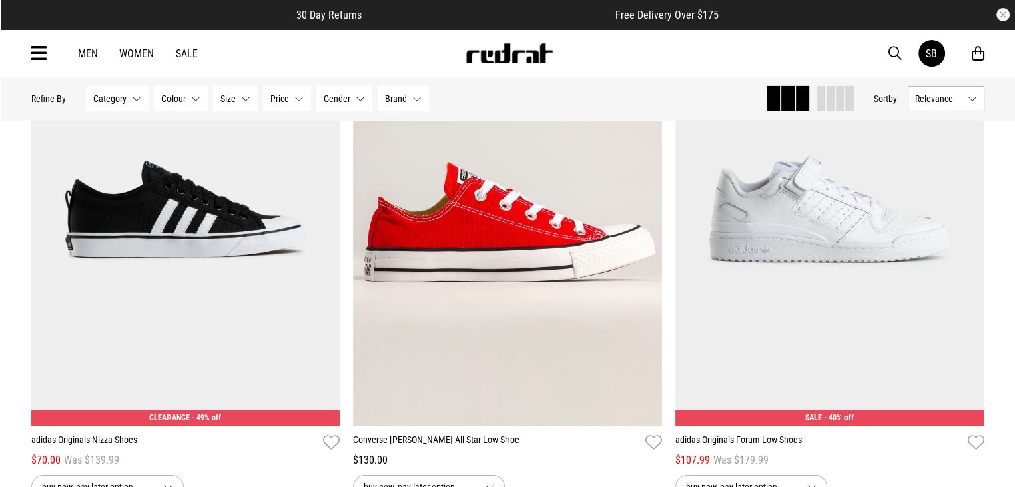
scroll to position [14685, 0]
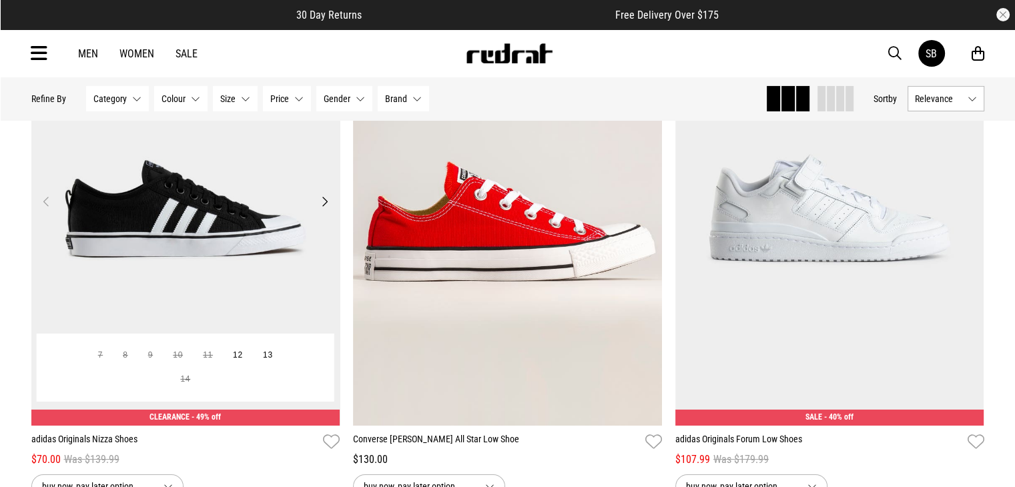
click at [323, 210] on button "Next" at bounding box center [324, 202] width 17 height 16
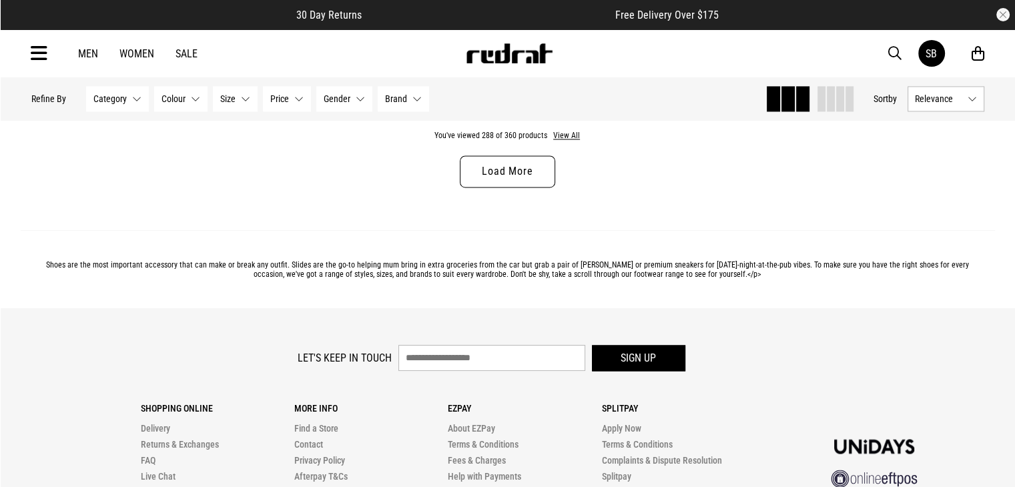
scroll to position [17244, 0]
click at [542, 188] on link "Load More" at bounding box center [507, 172] width 95 height 32
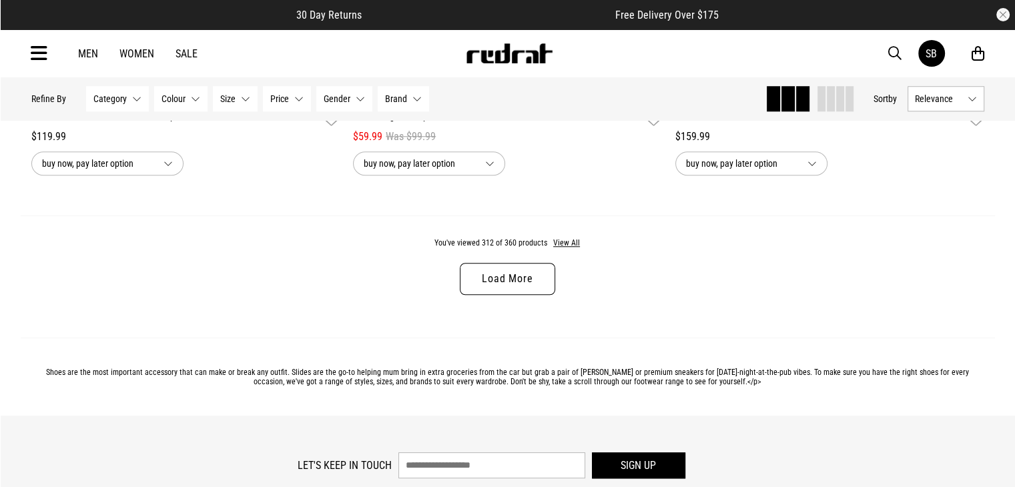
scroll to position [21407, 0]
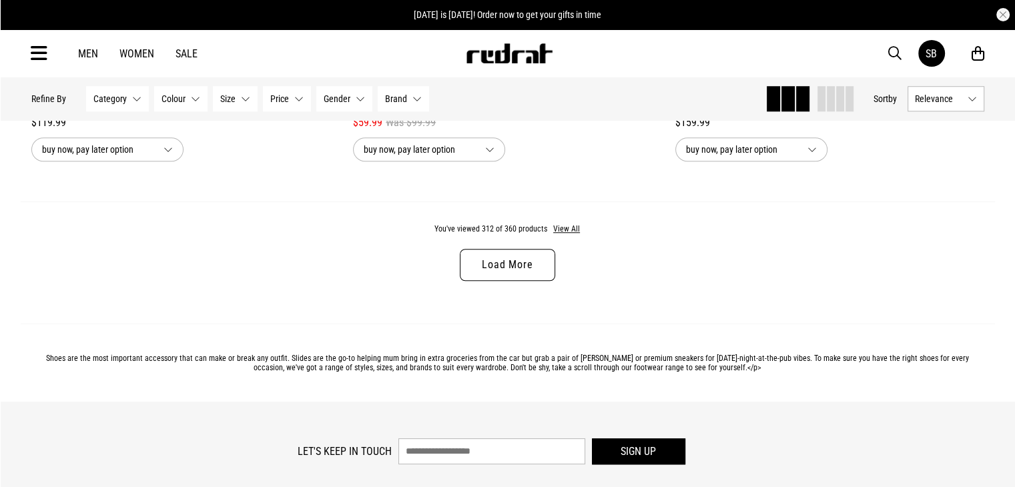
click at [526, 281] on link "Load More" at bounding box center [507, 265] width 95 height 32
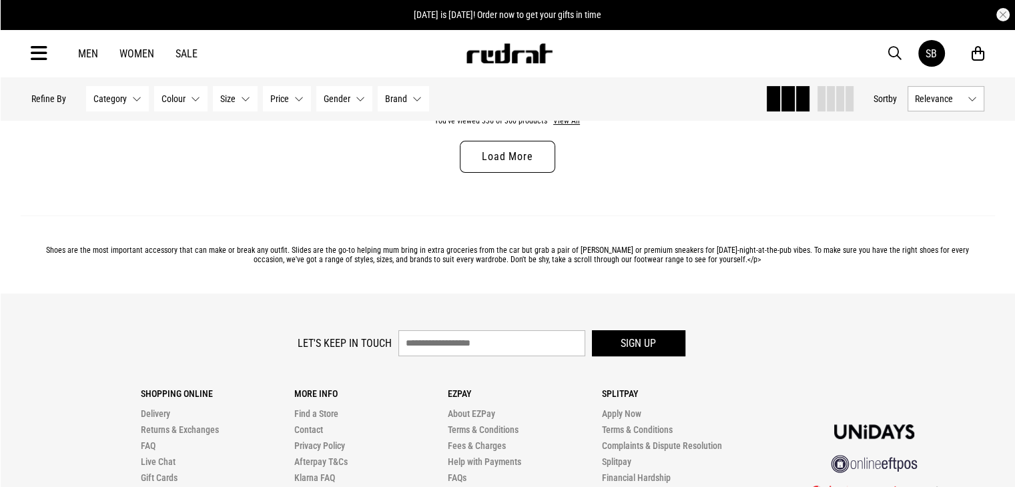
scroll to position [25785, 0]
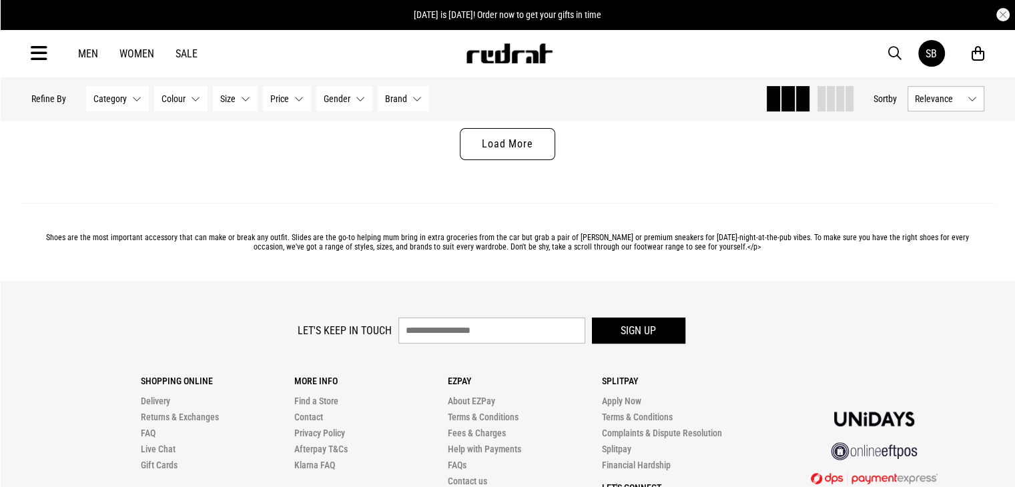
click at [535, 160] on link "Load More" at bounding box center [507, 144] width 95 height 32
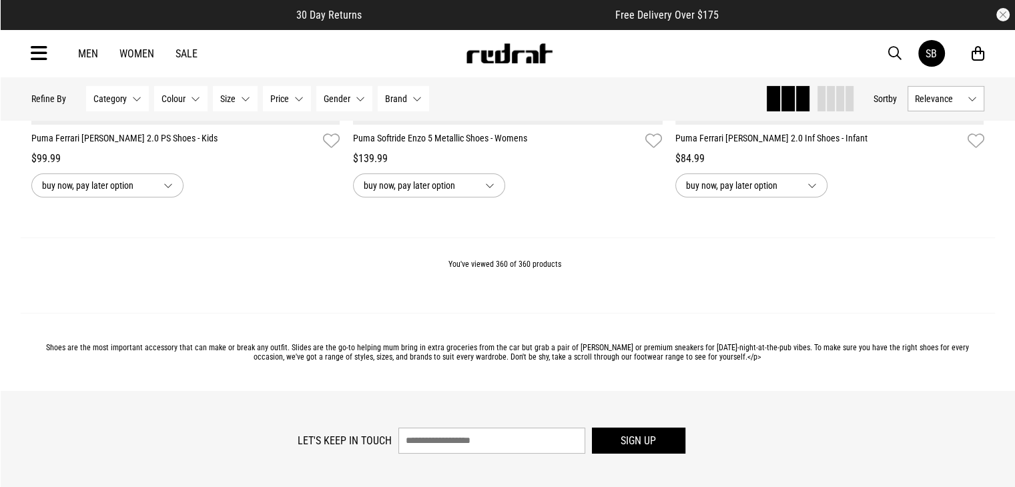
scroll to position [29885, 0]
